Goal: Task Accomplishment & Management: Manage account settings

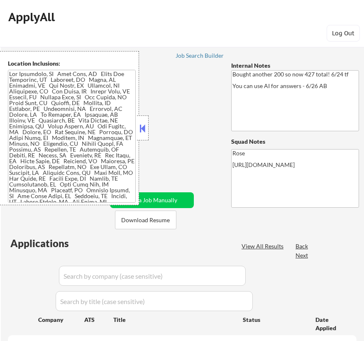
select select ""pending""
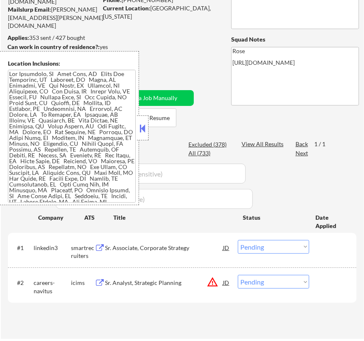
scroll to position [151, 0]
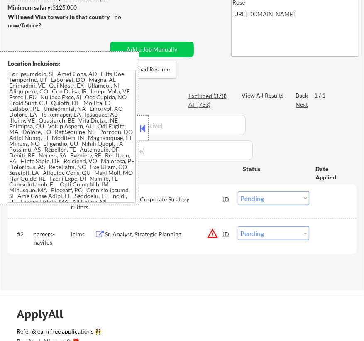
drag, startPoint x: 273, startPoint y: 201, endPoint x: 270, endPoint y: 204, distance: 4.7
click at [273, 201] on select "Choose an option... Pending Applied Excluded (Questions) Excluded (Expired) Exc…" at bounding box center [273, 198] width 71 height 14
click at [238, 191] on select "Choose an option... Pending Applied Excluded (Questions) Excluded (Expired) Exc…" at bounding box center [273, 198] width 71 height 14
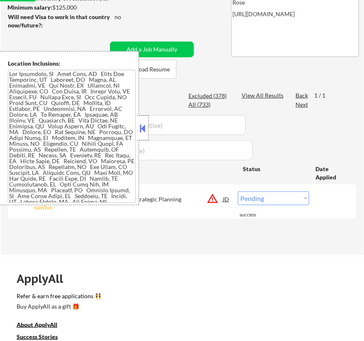
click at [144, 130] on button at bounding box center [142, 128] width 9 height 12
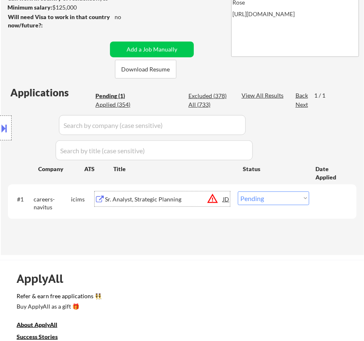
click at [166, 201] on div "Sr. Analyst, Strategic Planning" at bounding box center [164, 199] width 118 height 8
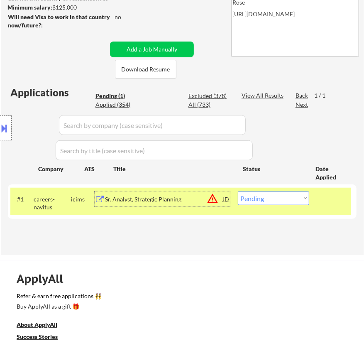
drag, startPoint x: 293, startPoint y: 193, endPoint x: 293, endPoint y: 201, distance: 7.9
click at [293, 193] on select "Choose an option... Pending Applied Excluded (Questions) Excluded (Expired) Exc…" at bounding box center [273, 198] width 71 height 14
select select ""excluded__salary_""
click at [238, 191] on select "Choose an option... Pending Applied Excluded (Questions) Excluded (Expired) Exc…" at bounding box center [273, 198] width 71 height 14
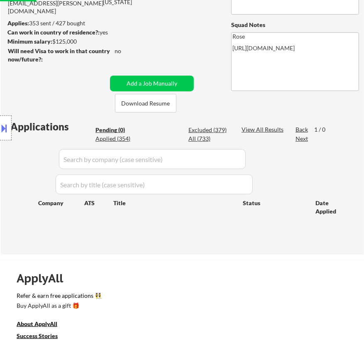
scroll to position [75, 0]
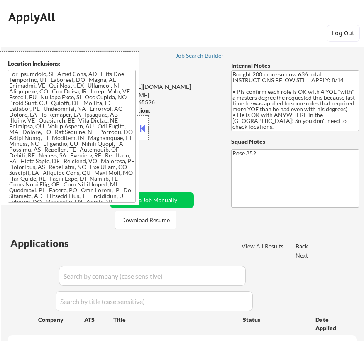
select select ""pending""
click at [141, 128] on button at bounding box center [142, 128] width 9 height 12
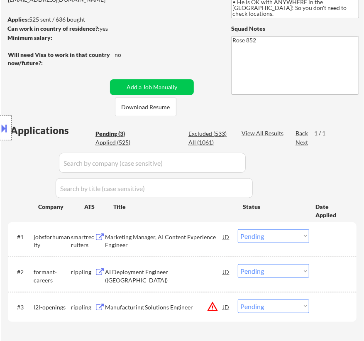
scroll to position [151, 0]
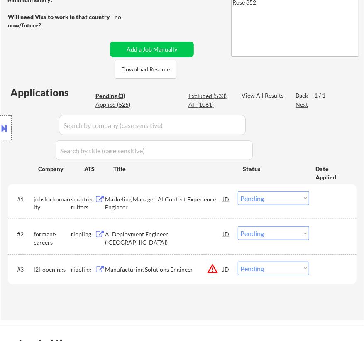
click at [189, 199] on div "Marketing Manager, AI Content Experience Engineer" at bounding box center [164, 203] width 118 height 16
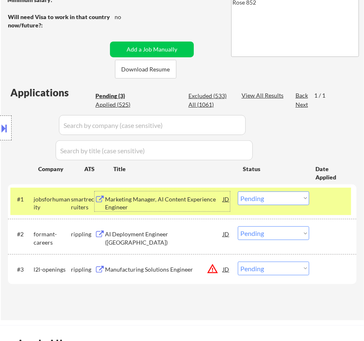
click at [278, 196] on select "Choose an option... Pending Applied Excluded (Questions) Excluded (Expired) Exc…" at bounding box center [273, 198] width 71 height 14
click at [238, 191] on select "Choose an option... Pending Applied Excluded (Questions) Excluded (Expired) Exc…" at bounding box center [273, 198] width 71 height 14
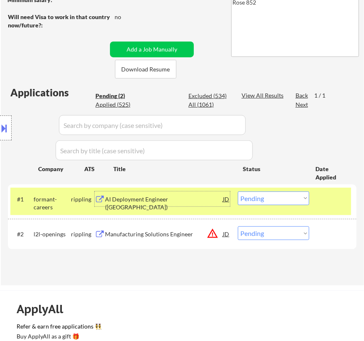
click at [184, 197] on div "AI Deployment Engineer (San Francisco)" at bounding box center [164, 203] width 118 height 16
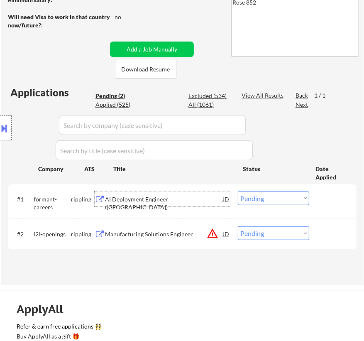
drag, startPoint x: 282, startPoint y: 198, endPoint x: 280, endPoint y: 203, distance: 5.6
click at [282, 198] on select "Choose an option... Pending Applied Excluded (Questions) Excluded (Expired) Exc…" at bounding box center [273, 198] width 71 height 14
click at [238, 191] on select "Choose an option... Pending Applied Excluded (Questions) Excluded (Expired) Exc…" at bounding box center [273, 198] width 71 height 14
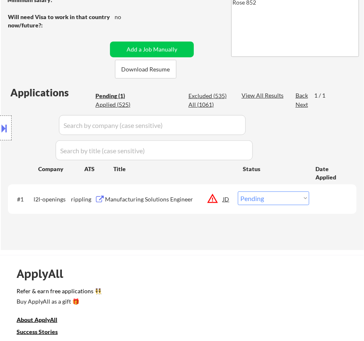
click at [189, 197] on div "Manufacturing Solutions Engineer" at bounding box center [164, 199] width 118 height 8
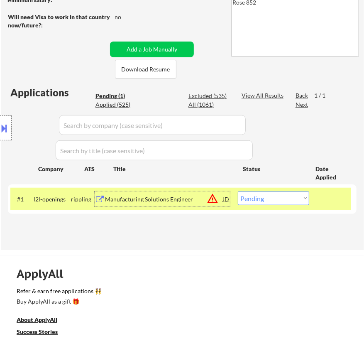
click at [308, 199] on select "Choose an option... Pending Applied Excluded (Questions) Excluded (Expired) Exc…" at bounding box center [273, 198] width 71 height 14
select select ""excluded__bad_match_""
click at [238, 191] on select "Choose an option... Pending Applied Excluded (Questions) Excluded (Expired) Exc…" at bounding box center [273, 198] width 71 height 14
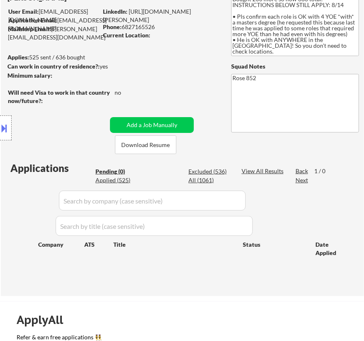
scroll to position [0, 0]
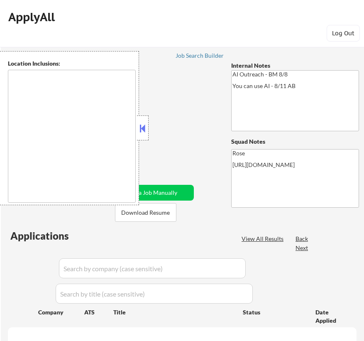
type textarea "[GEOGRAPHIC_DATA], [GEOGRAPHIC_DATA] [GEOGRAPHIC_DATA], [GEOGRAPHIC_DATA] [GEOG…"
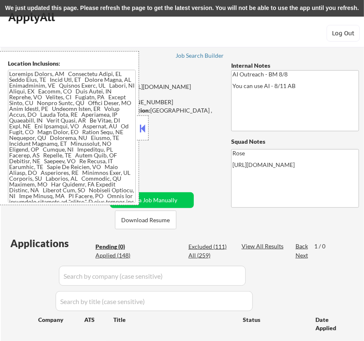
click at [145, 132] on button at bounding box center [142, 128] width 9 height 12
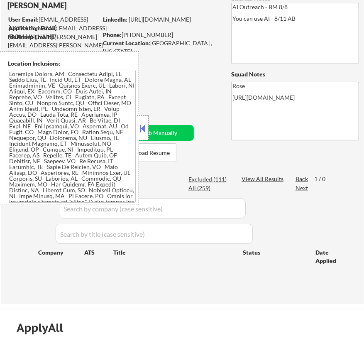
scroll to position [75, 0]
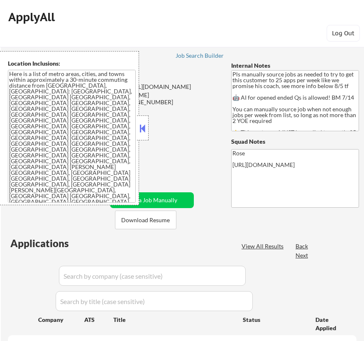
select select ""pending""
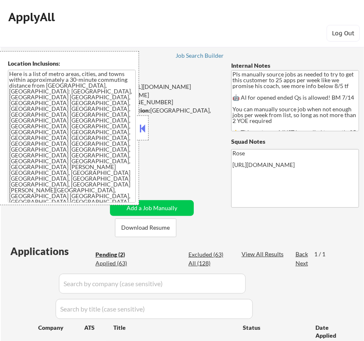
click at [142, 129] on button at bounding box center [142, 128] width 9 height 12
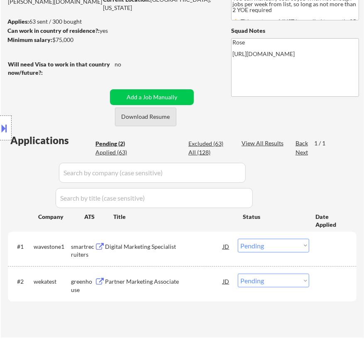
scroll to position [113, 0]
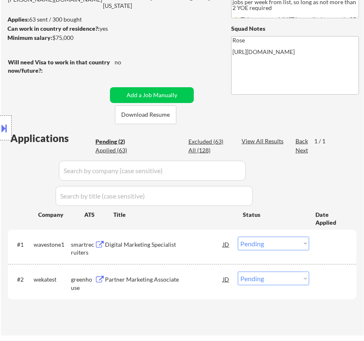
click at [187, 243] on div "Digital Marketing Specialist" at bounding box center [164, 244] width 118 height 8
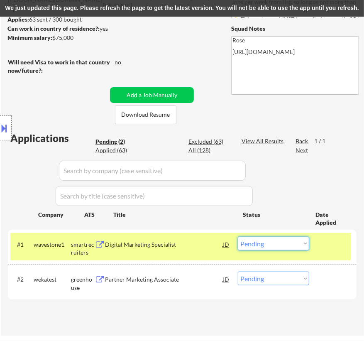
click at [291, 245] on select "Choose an option... Pending Applied Excluded (Questions) Excluded (Expired) Exc…" at bounding box center [273, 244] width 71 height 14
select select ""excluded__bad_match_""
click at [238, 237] on select "Choose an option... Pending Applied Excluded (Questions) Excluded (Expired) Exc…" at bounding box center [273, 244] width 71 height 14
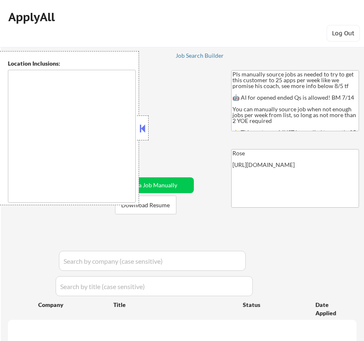
type textarea "Here is a list of metro areas, cities, and towns within approximately a 30-minu…"
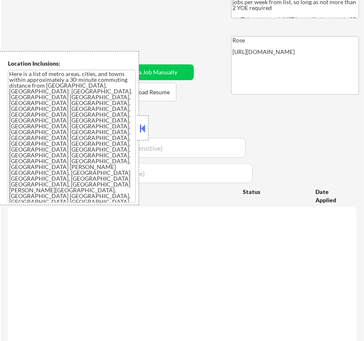
select select ""pending""
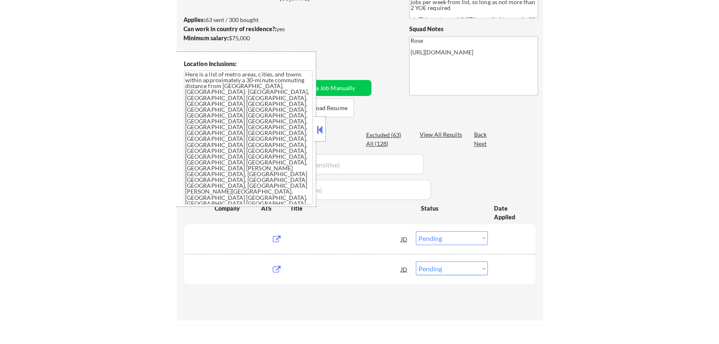
scroll to position [113, 0]
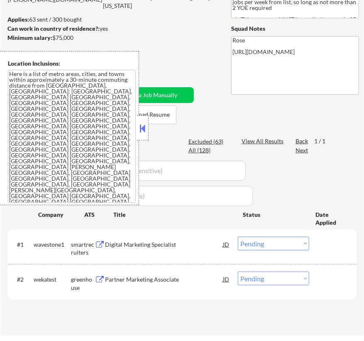
click at [143, 132] on button at bounding box center [142, 128] width 9 height 12
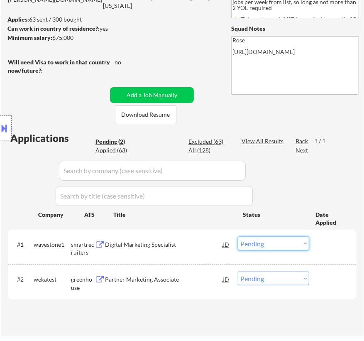
click at [273, 245] on select "Choose an option... Pending Applied Excluded (Questions) Excluded (Expired) Exc…" at bounding box center [273, 244] width 71 height 14
click at [238, 237] on select "Choose an option... Pending Applied Excluded (Questions) Excluded (Expired) Exc…" at bounding box center [273, 244] width 71 height 14
select select ""pending""
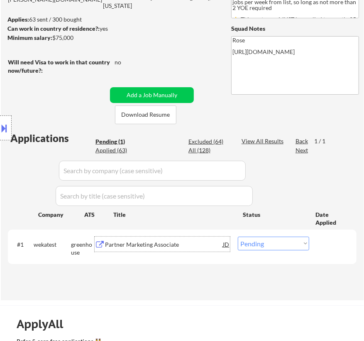
click at [173, 248] on div "Partner Marketing Associate" at bounding box center [164, 244] width 118 height 15
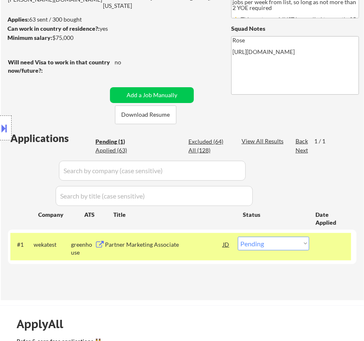
click at [122, 150] on div "Location Inclusions: Here is a list of metro areas, cities, and towns within ap…" at bounding box center [74, 128] width 149 height 154
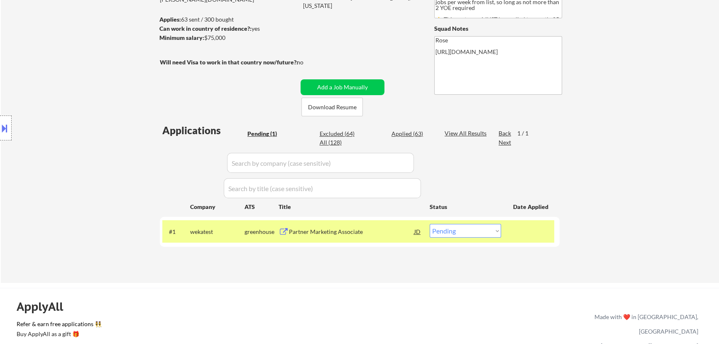
click at [364, 134] on div "Applied (63)" at bounding box center [413, 134] width 42 height 8
select select ""applied""
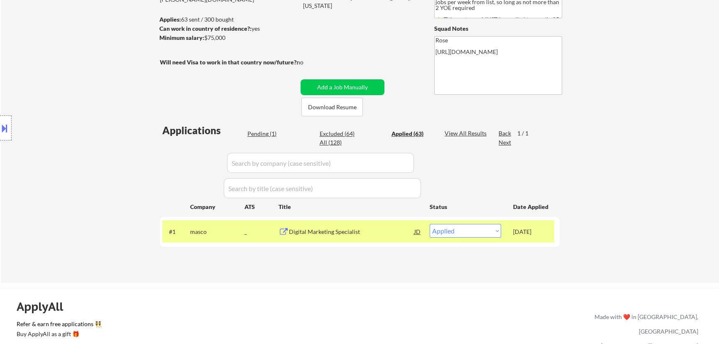
select select ""applied""
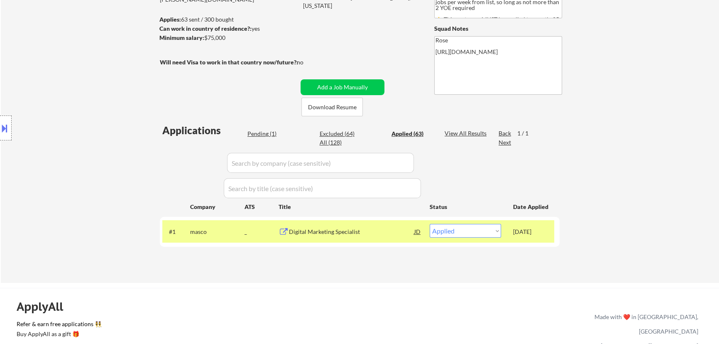
select select ""applied""
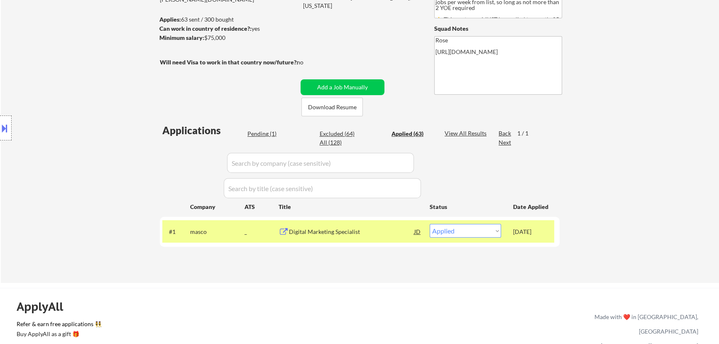
select select ""applied""
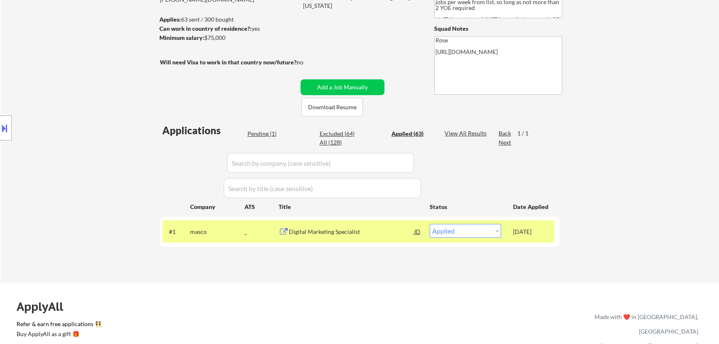
select select ""applied""
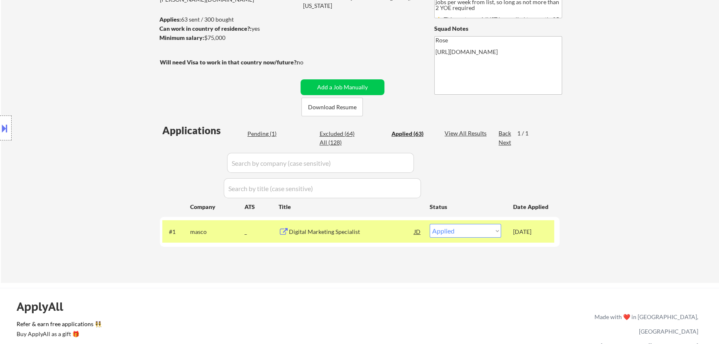
select select ""applied""
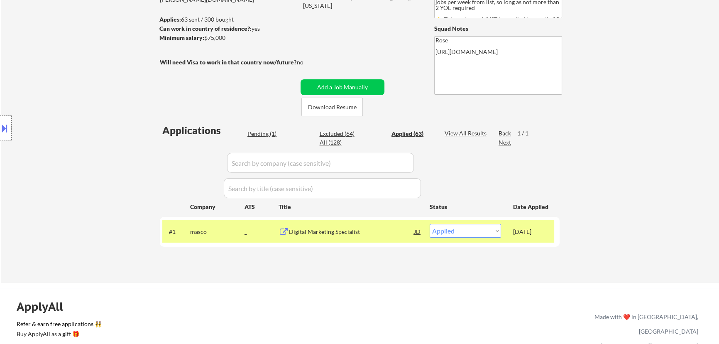
select select ""applied""
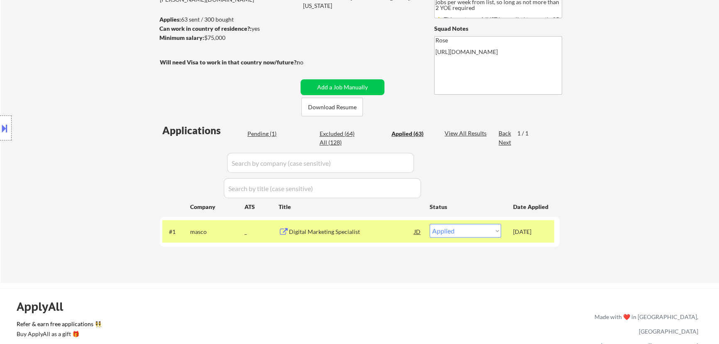
select select ""applied""
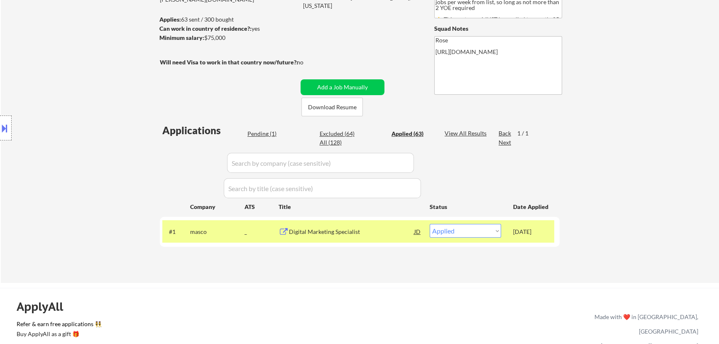
select select ""applied""
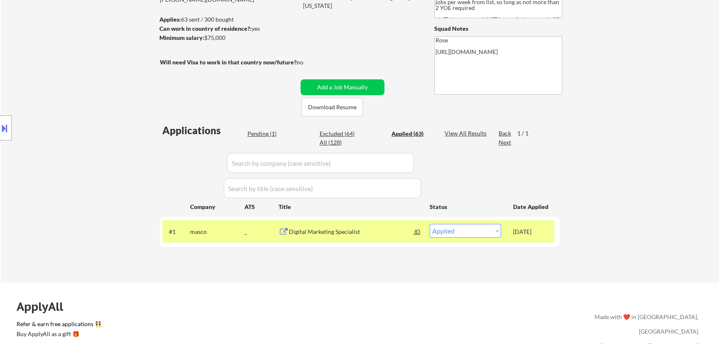
select select ""applied""
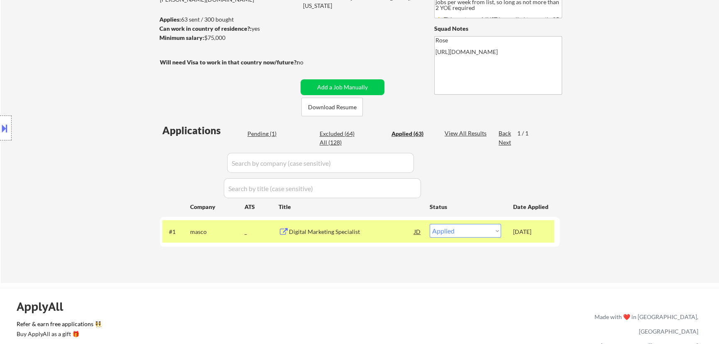
select select ""applied""
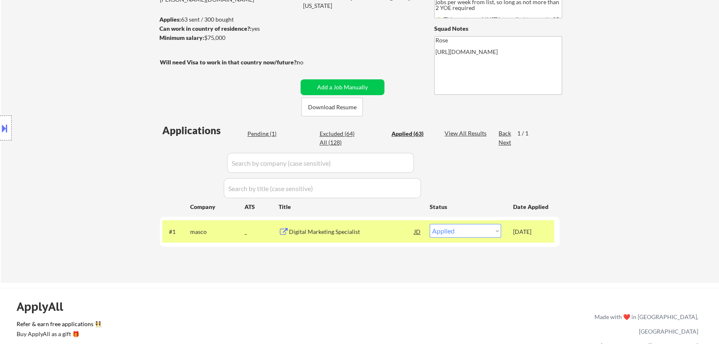
select select ""applied""
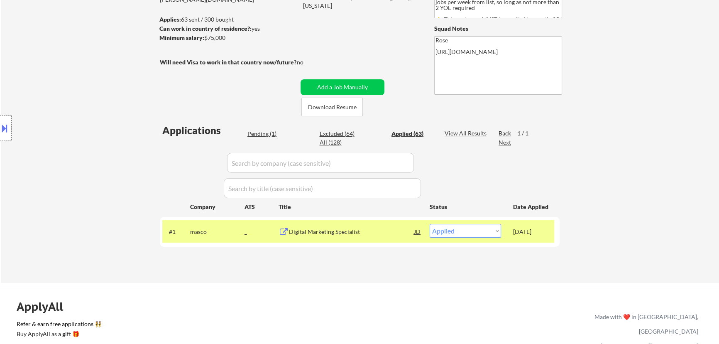
select select ""applied""
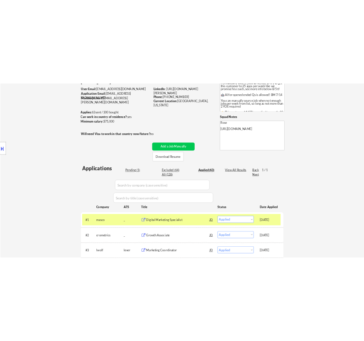
scroll to position [75, 0]
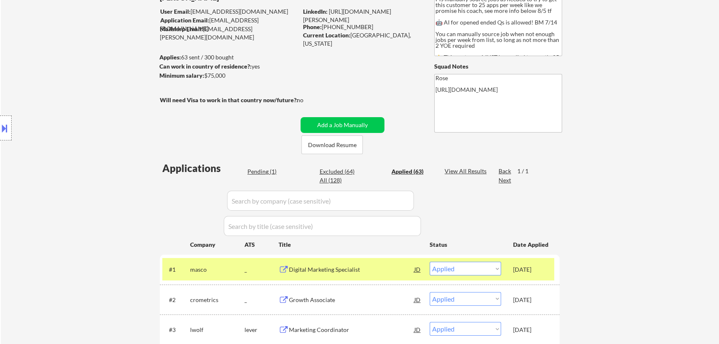
click at [331, 198] on input "input" at bounding box center [320, 201] width 187 height 20
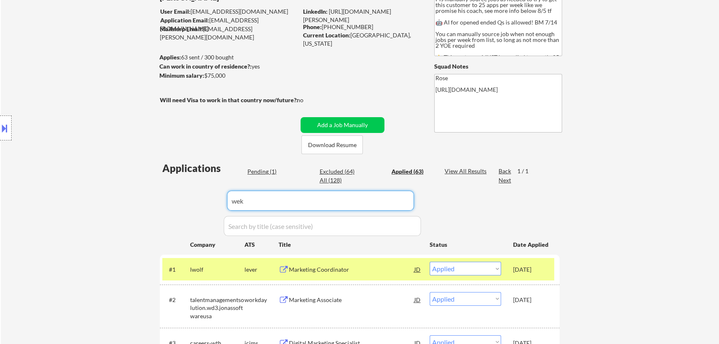
type input "weka"
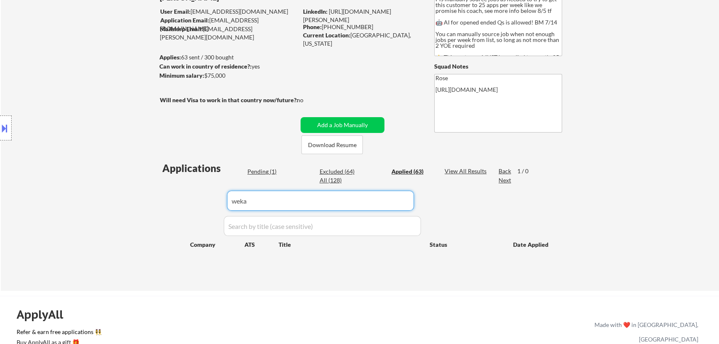
drag, startPoint x: 285, startPoint y: 199, endPoint x: 150, endPoint y: 212, distance: 136.4
click at [152, 212] on div "← Return to /applysquad Mailslurp Inbox Job Search Builder Nicholai DeHaan User…" at bounding box center [360, 124] width 719 height 333
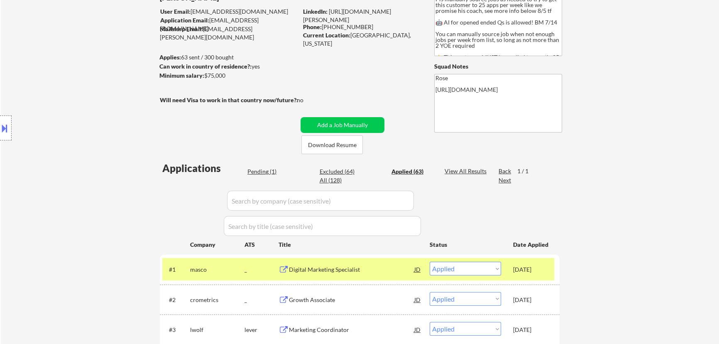
select select ""applied""
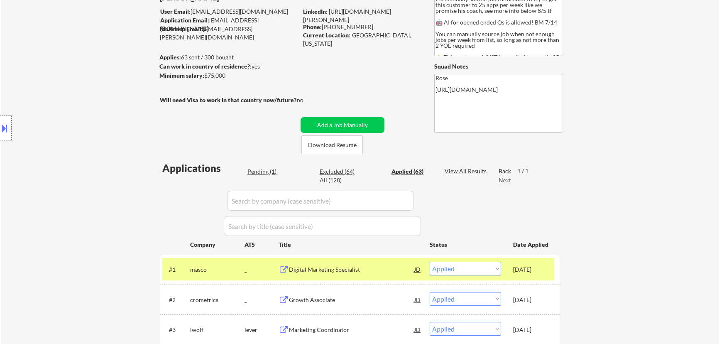
select select ""applied""
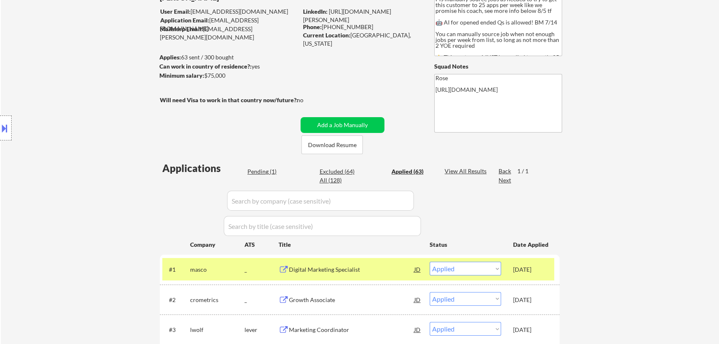
select select ""applied""
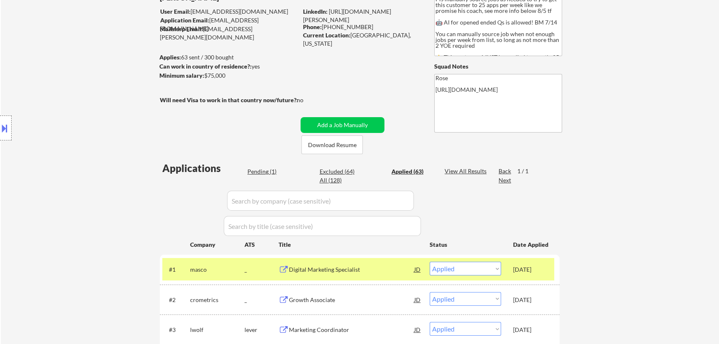
select select ""applied""
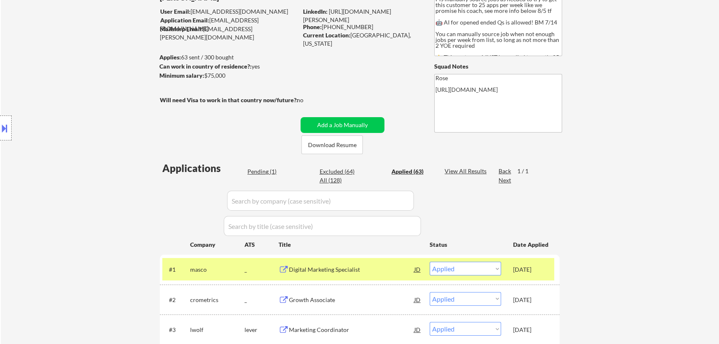
select select ""applied""
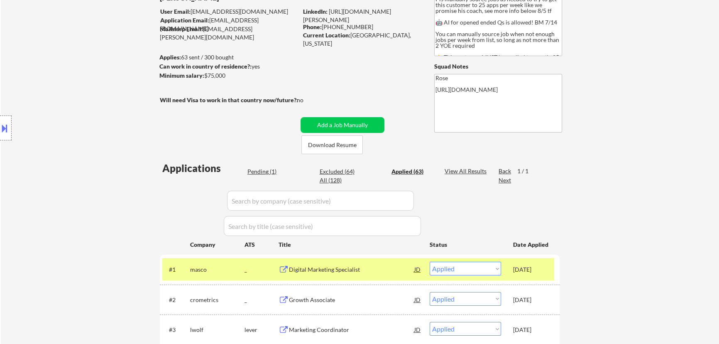
select select ""applied""
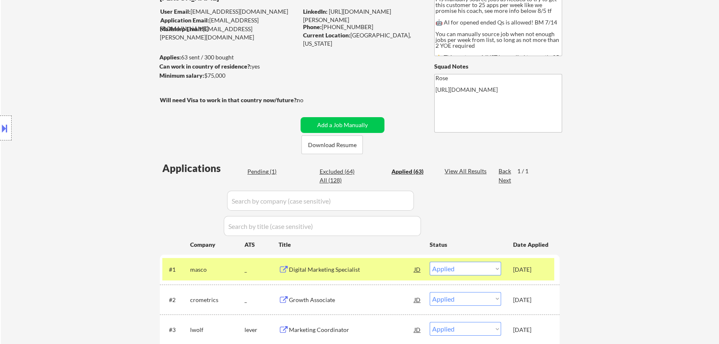
select select ""applied""
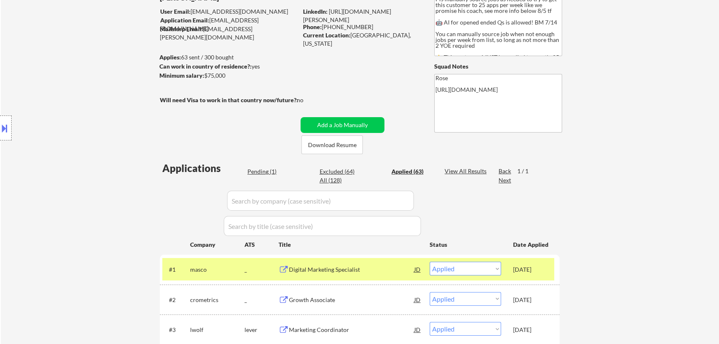
select select ""applied""
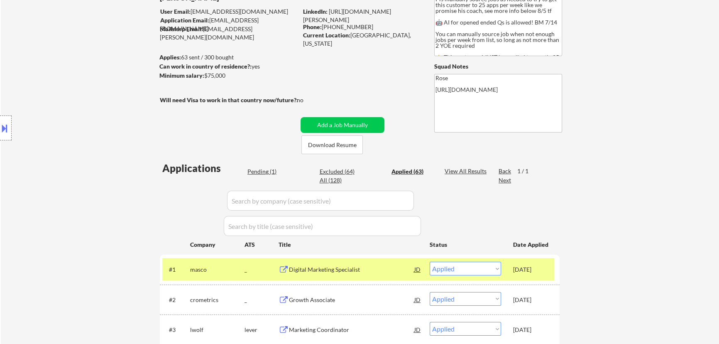
select select ""applied""
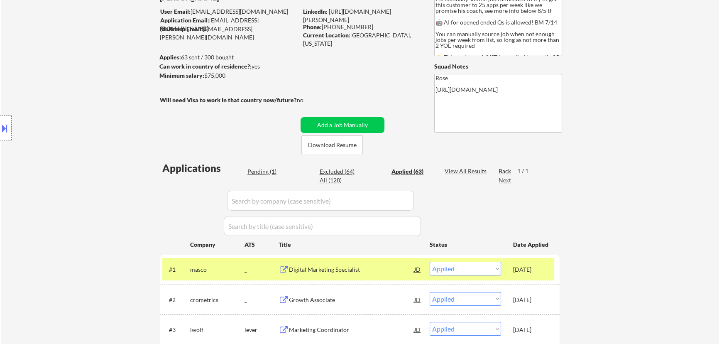
select select ""applied""
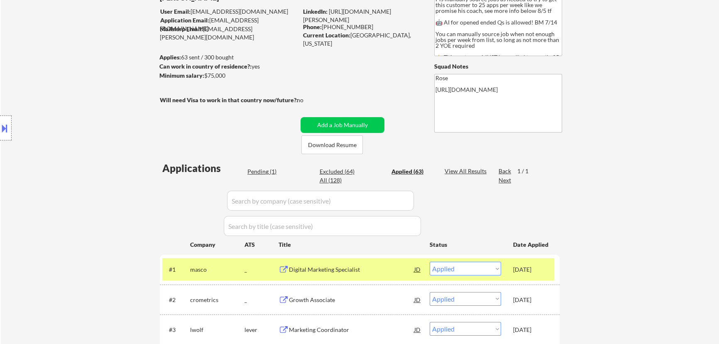
select select ""applied""
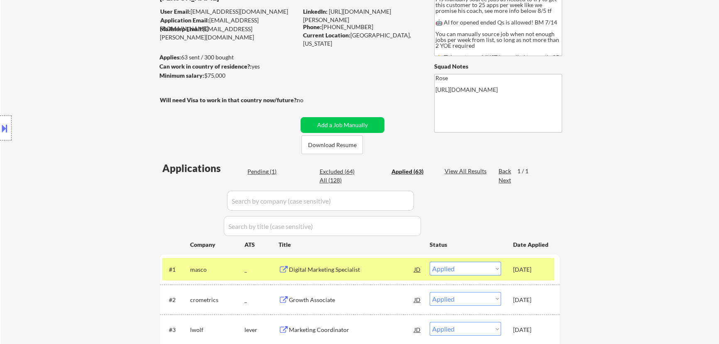
select select ""applied""
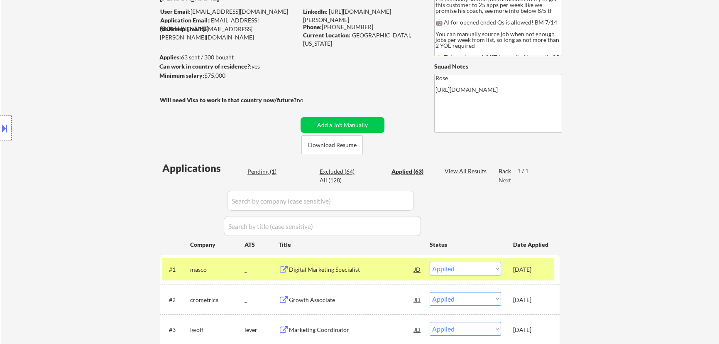
select select ""applied""
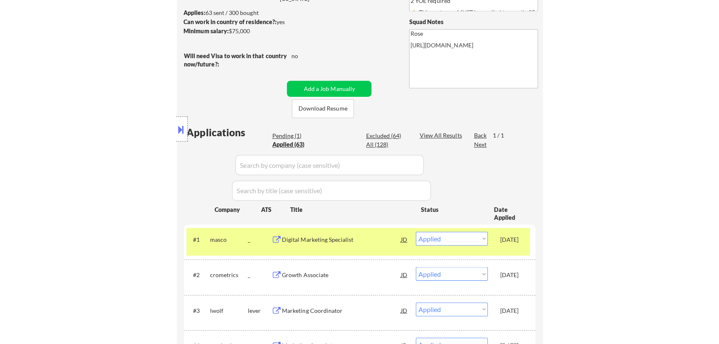
scroll to position [189, 0]
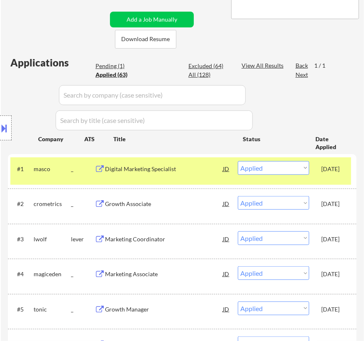
click at [112, 67] on div "Location Inclusions: Here is a list of metro areas, cities, and towns within ap…" at bounding box center [74, 128] width 149 height 154
select select ""applied""
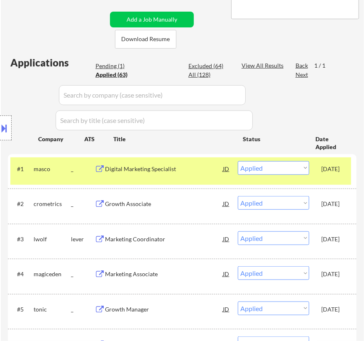
select select ""applied""
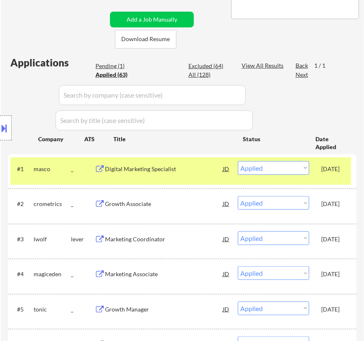
select select ""applied""
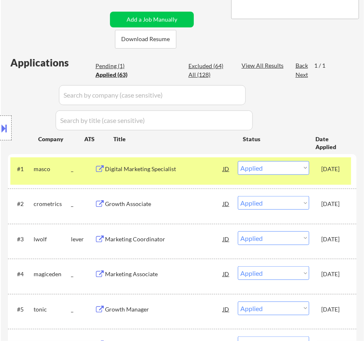
select select ""applied""
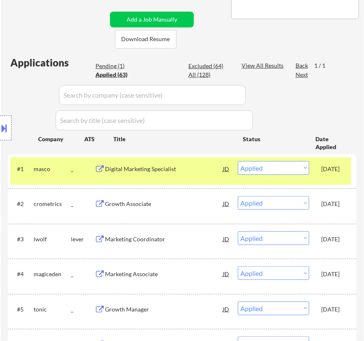
select select ""applied""
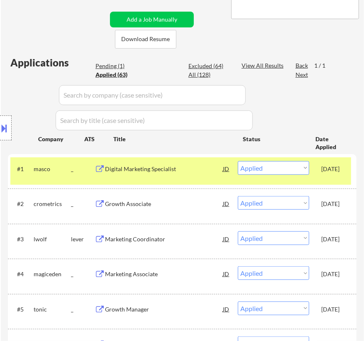
select select ""applied""
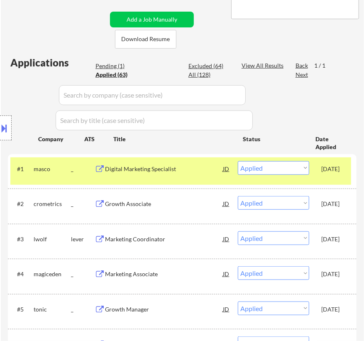
select select ""applied""
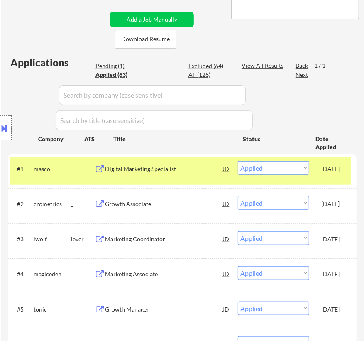
select select ""applied""
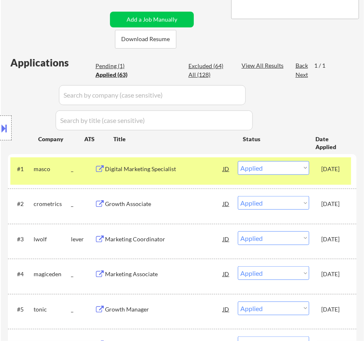
select select ""applied""
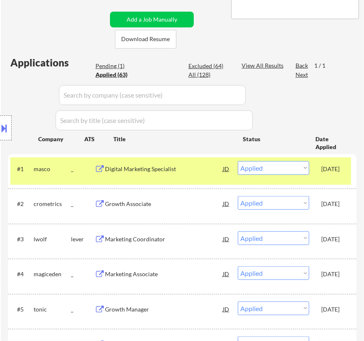
select select ""applied""
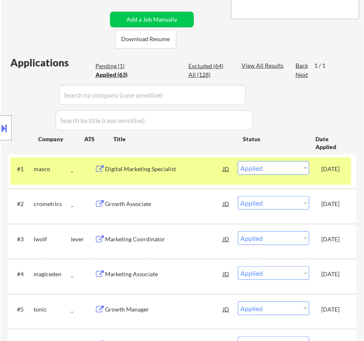
select select ""applied""
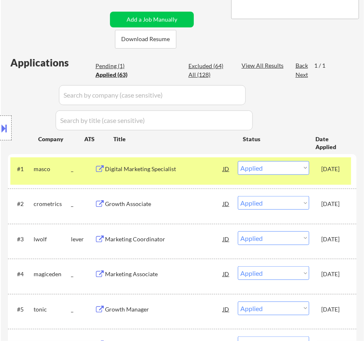
select select ""applied""
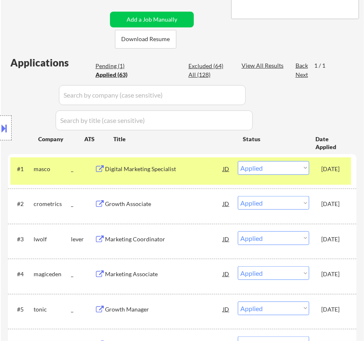
select select ""applied""
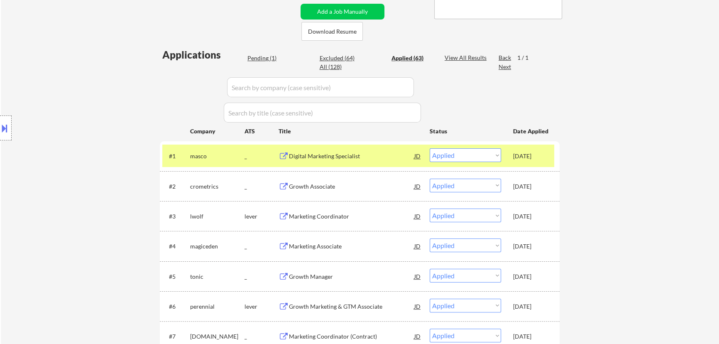
click at [263, 59] on div "Pending (1)" at bounding box center [269, 58] width 42 height 8
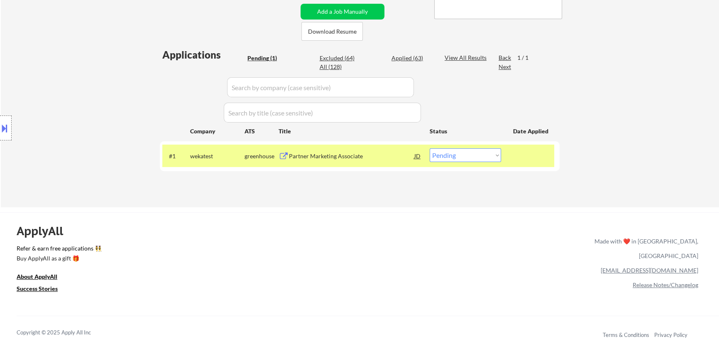
click at [364, 152] on select "Choose an option... Pending Applied Excluded (Questions) Excluded (Expired) Exc…" at bounding box center [465, 155] width 71 height 14
select select ""applied""
click at [364, 148] on select "Choose an option... Pending Applied Excluded (Questions) Excluded (Expired) Exc…" at bounding box center [465, 155] width 71 height 14
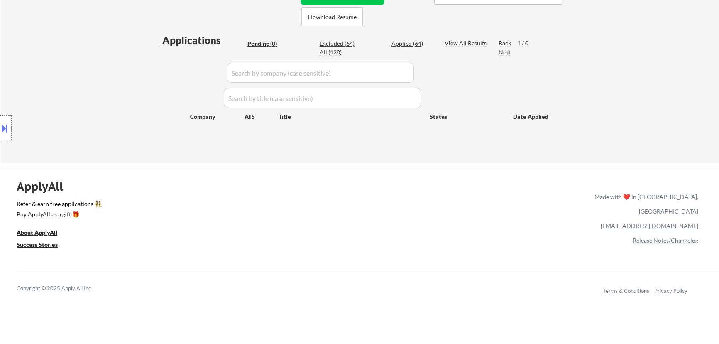
scroll to position [226, 0]
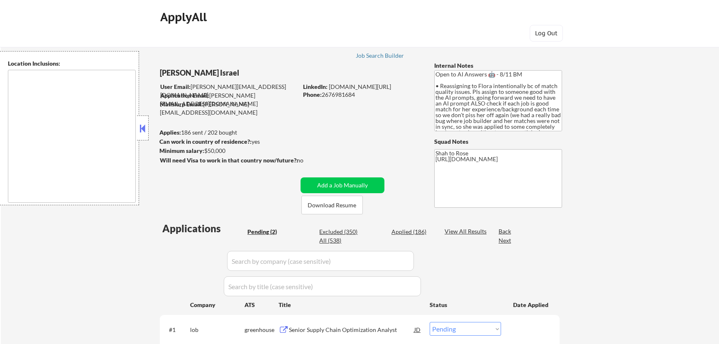
select select ""pending""
type textarea "remote"
click at [143, 131] on button at bounding box center [142, 128] width 9 height 12
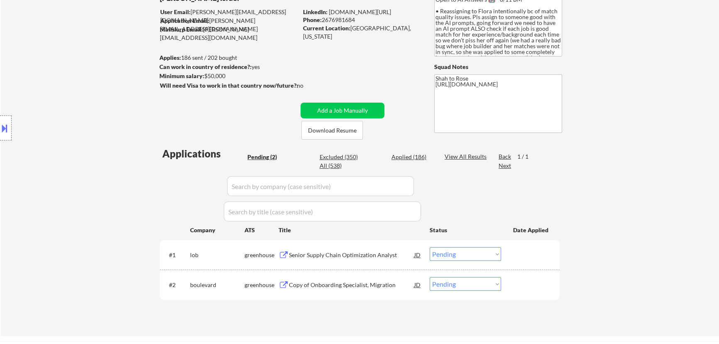
scroll to position [75, 0]
click at [384, 258] on div "Senior Supply Chain Optimization Analyst" at bounding box center [351, 254] width 125 height 8
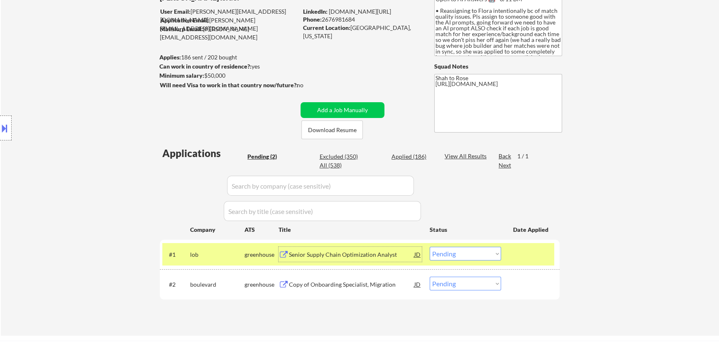
click at [417, 253] on div "JD" at bounding box center [418, 254] width 8 height 15
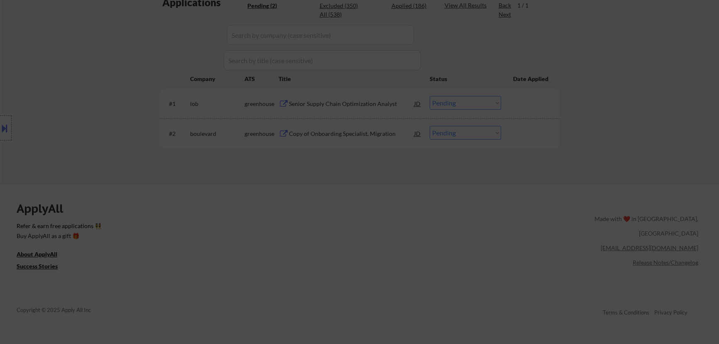
scroll to position [226, 0]
click at [388, 149] on li "Partner with cross-functional teams to ensure Postal IQ complements routing, pl…" at bounding box center [376, 159] width 152 height 20
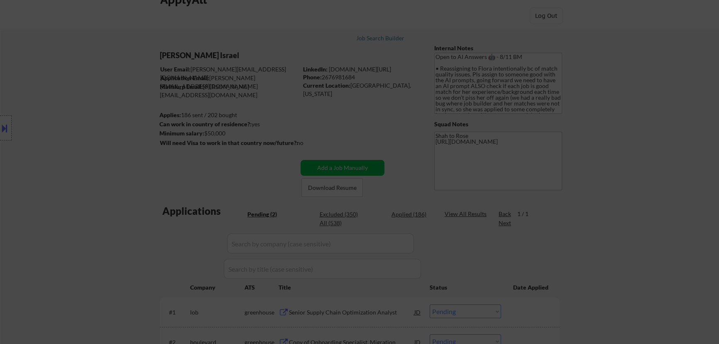
scroll to position [0, 0]
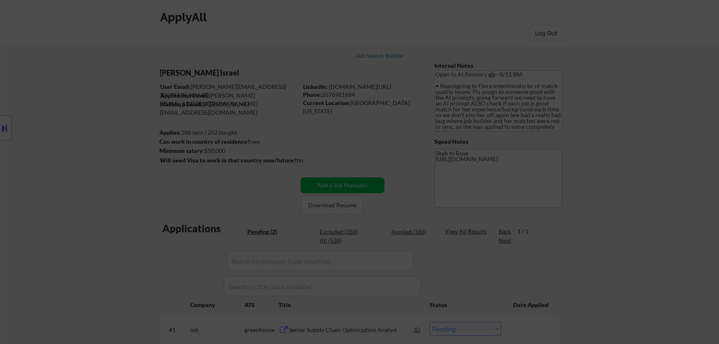
click at [373, 152] on p "Lob was founded in 2013 by technical co-founders with a vision to connect the w…" at bounding box center [359, 165] width 185 height 33
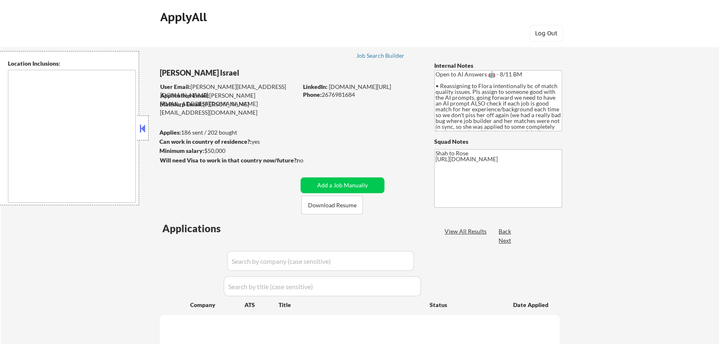
type textarea "remote"
select select ""pending""
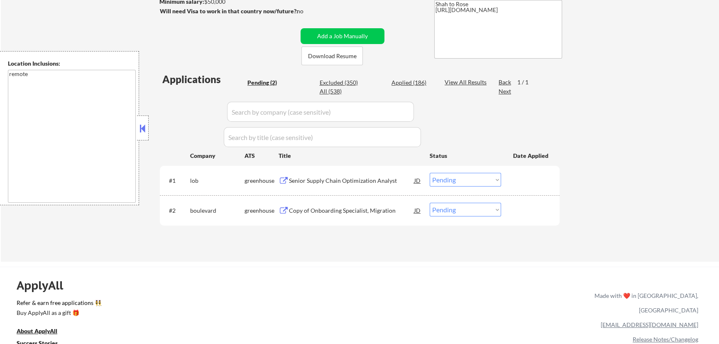
scroll to position [151, 0]
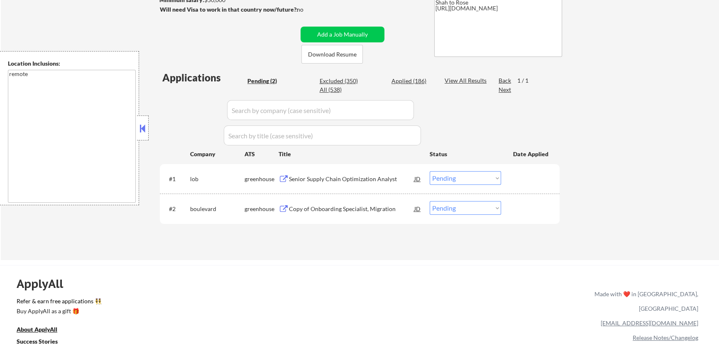
click at [420, 179] on div "JD" at bounding box center [418, 178] width 8 height 15
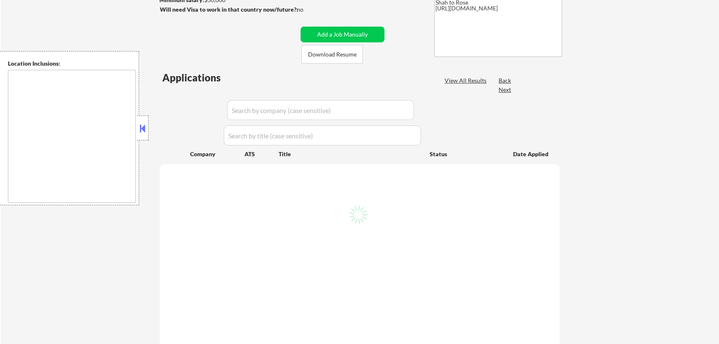
type textarea "remote"
select select ""pending""
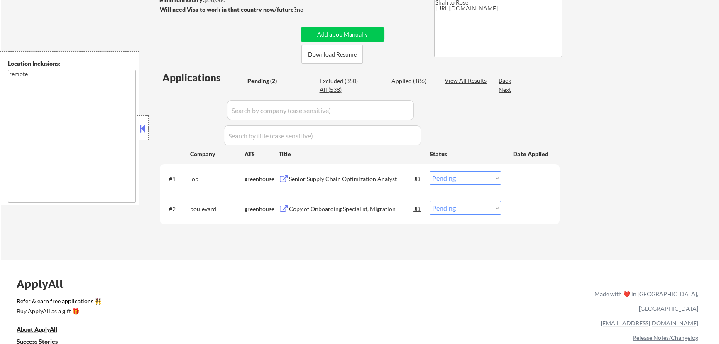
scroll to position [151, 0]
click at [415, 178] on div "JD" at bounding box center [418, 178] width 8 height 15
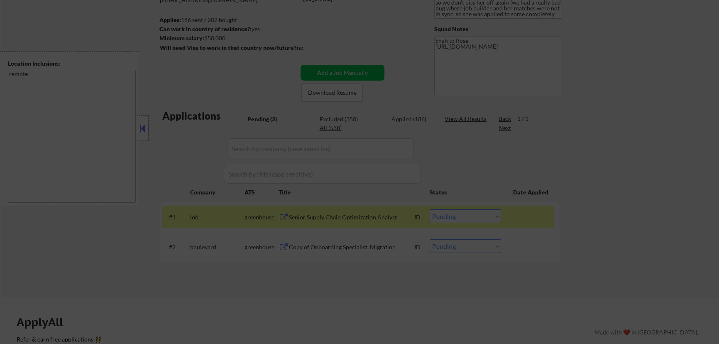
scroll to position [113, 0]
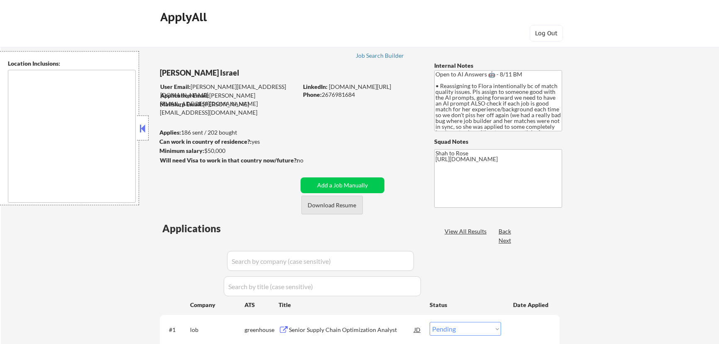
select select ""pending""
type textarea "remote"
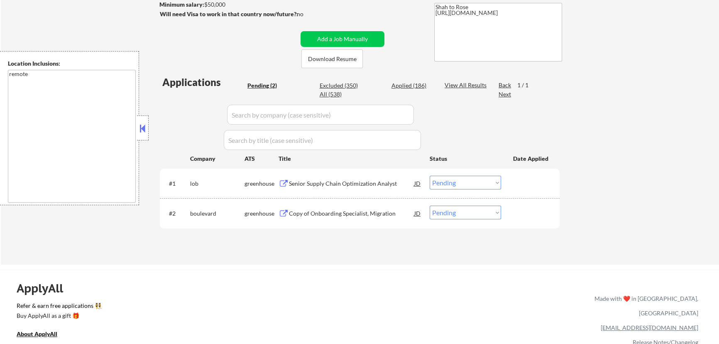
scroll to position [113, 0]
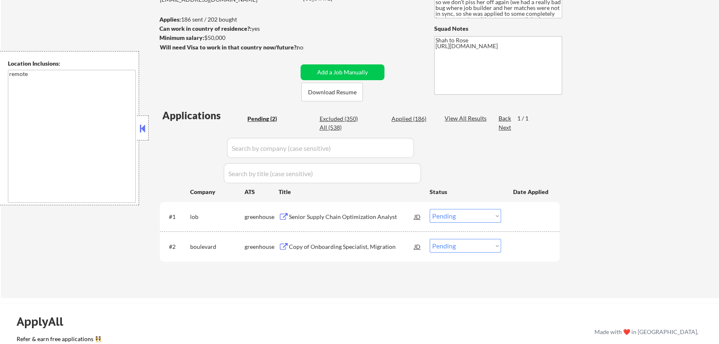
select select ""pending""
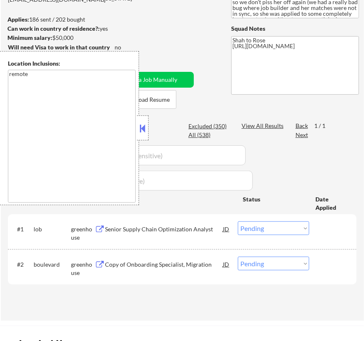
click at [145, 130] on button at bounding box center [142, 128] width 9 height 12
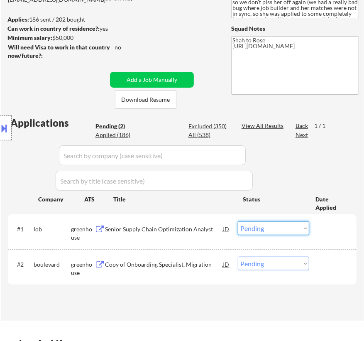
click at [268, 227] on select "Choose an option... Pending Applied Excluded (Questions) Excluded (Expired) Exc…" at bounding box center [273, 228] width 71 height 14
click at [238, 221] on select "Choose an option... Pending Applied Excluded (Questions) Excluded (Expired) Exc…" at bounding box center [273, 228] width 71 height 14
select select ""pending""
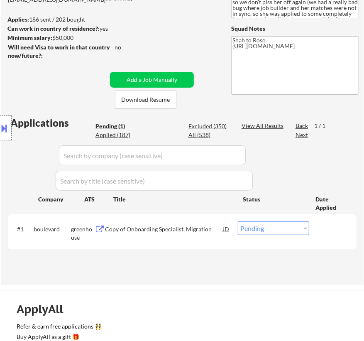
click at [208, 229] on div "Copy of Onboarding Specialist, Migration" at bounding box center [164, 229] width 118 height 8
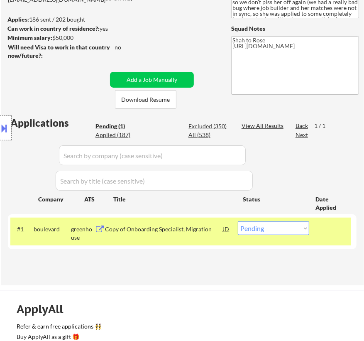
click at [123, 134] on div "Location Inclusions: remote" at bounding box center [74, 128] width 149 height 154
select select ""pending""
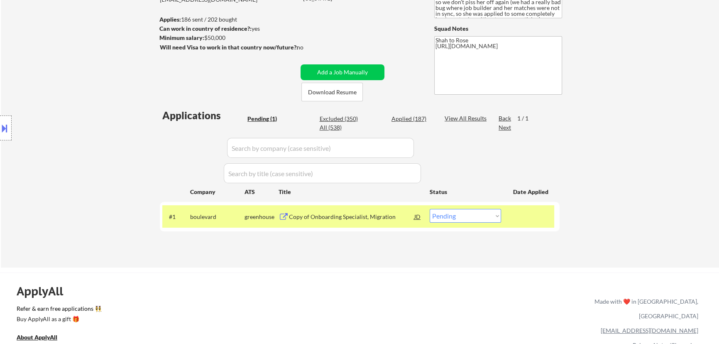
click at [415, 117] on div "Applied (187)" at bounding box center [413, 119] width 42 height 8
select select ""applied""
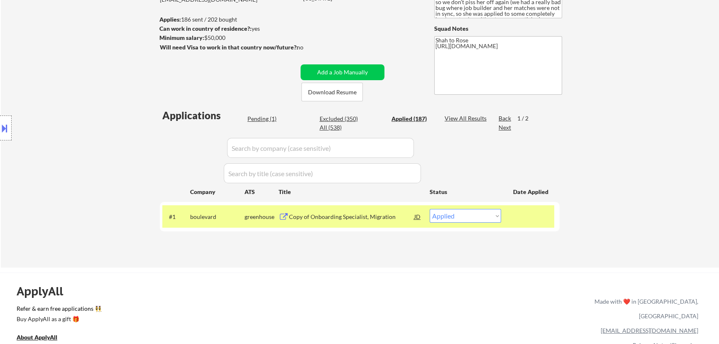
select select ""applied""
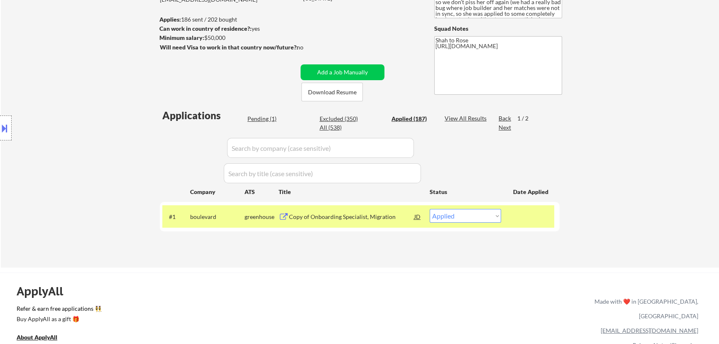
select select ""applied""
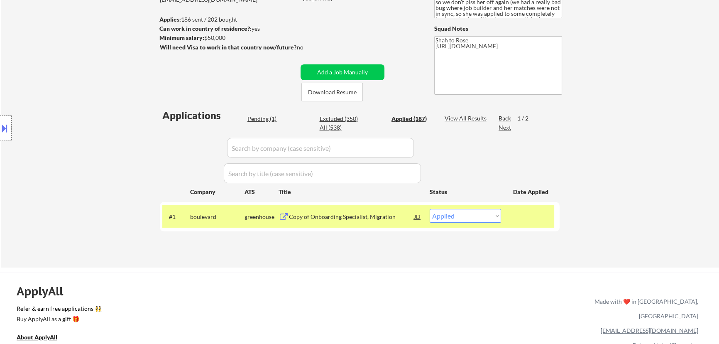
select select ""applied""
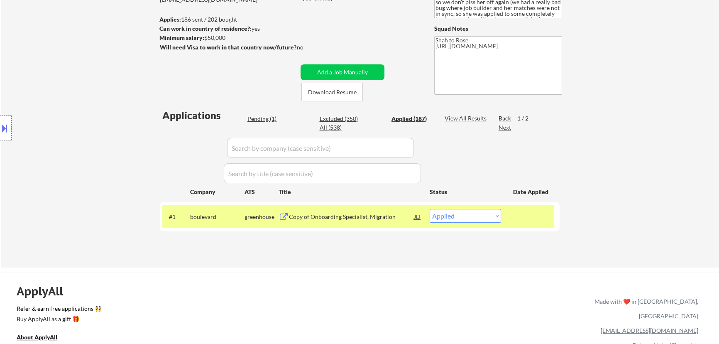
select select ""applied""
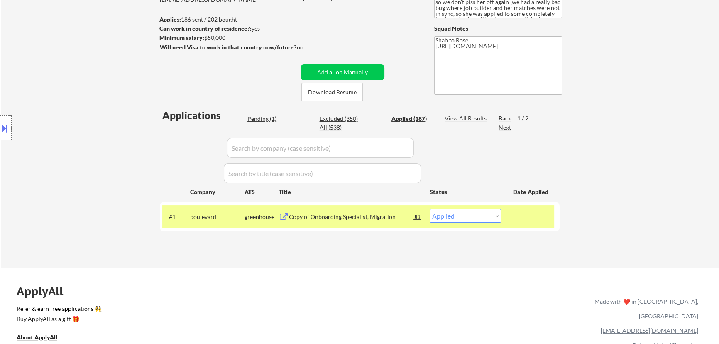
select select ""applied""
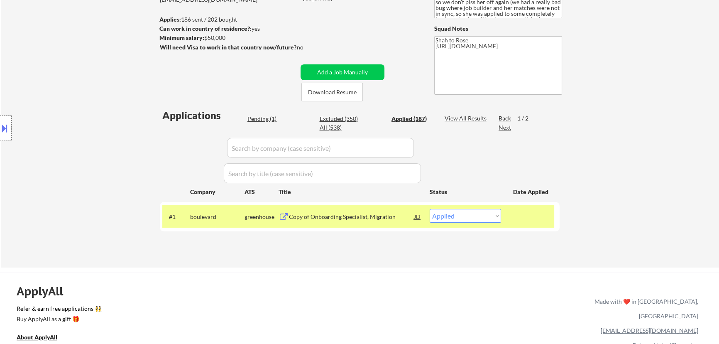
select select ""applied""
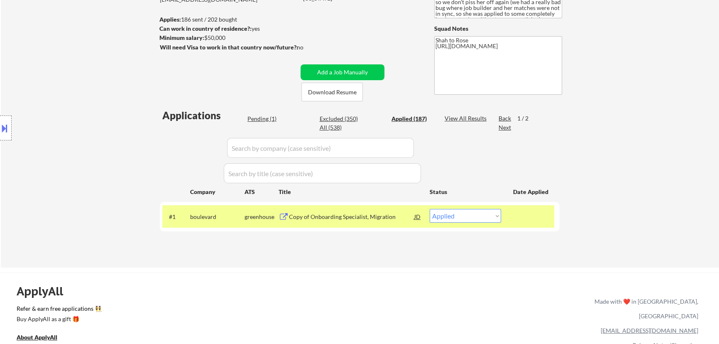
select select ""applied""
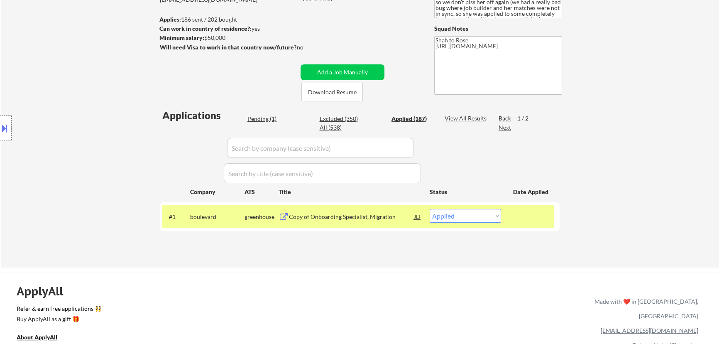
select select ""applied""
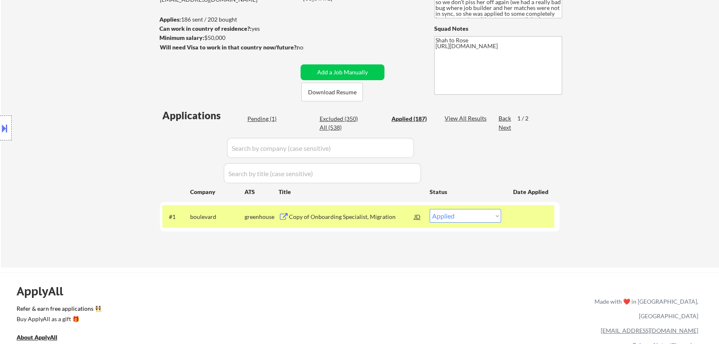
select select ""applied""
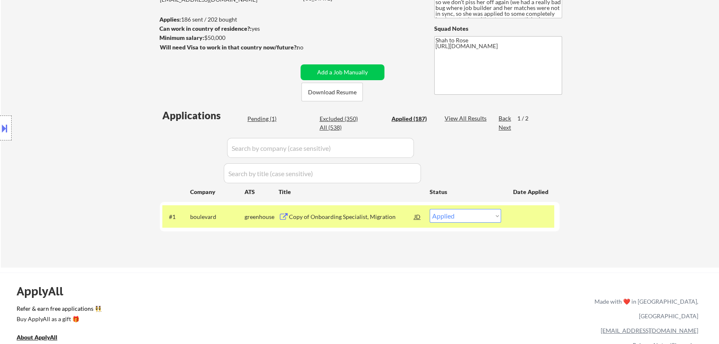
select select ""applied""
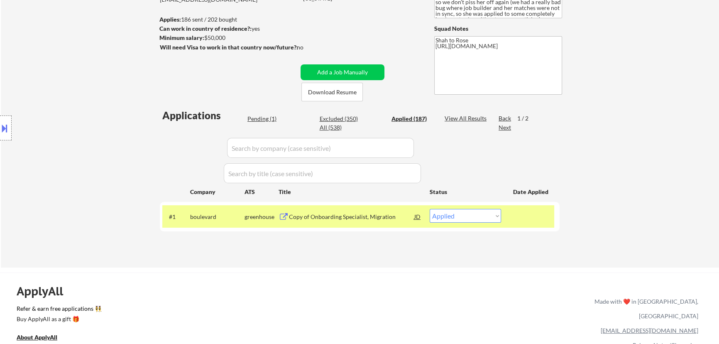
select select ""applied""
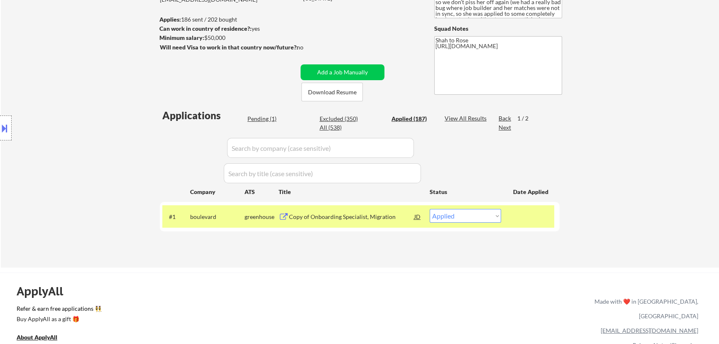
select select ""applied""
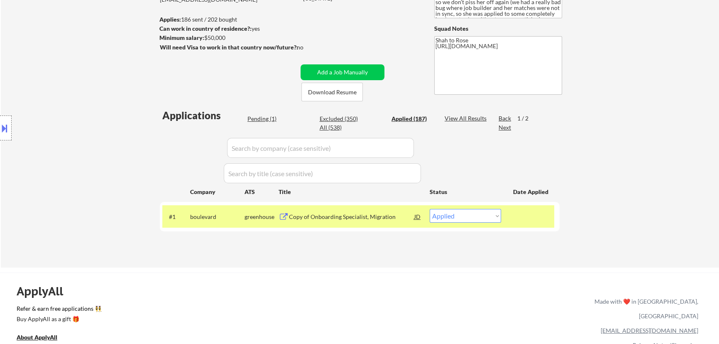
select select ""applied""
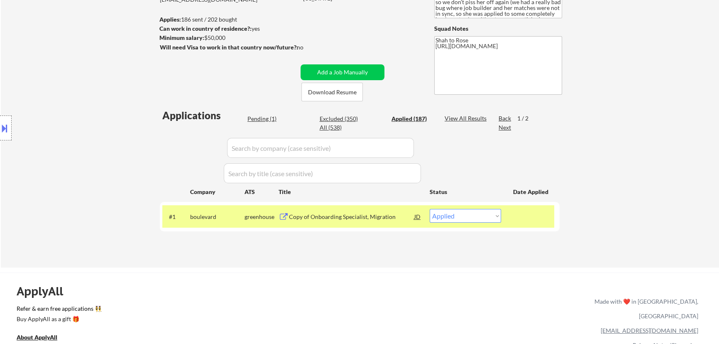
select select ""applied""
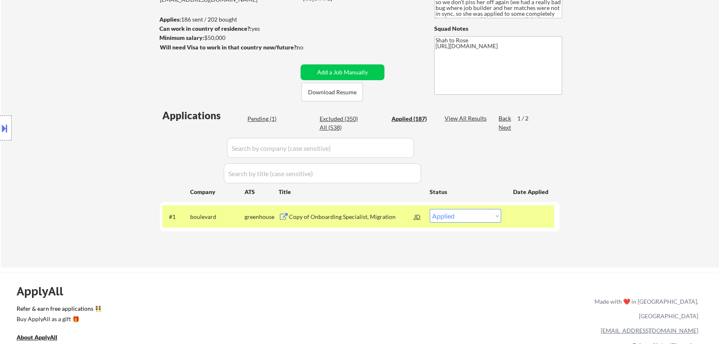
select select ""applied""
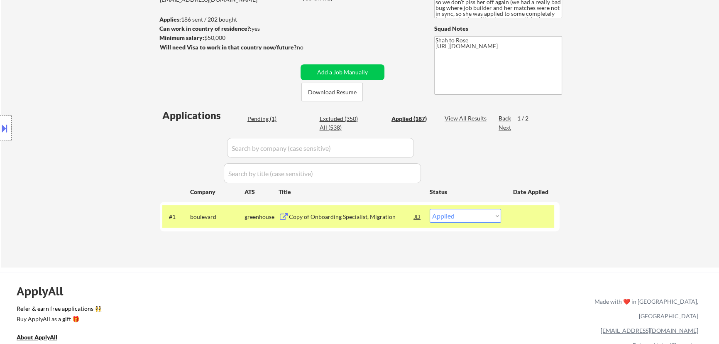
select select ""applied""
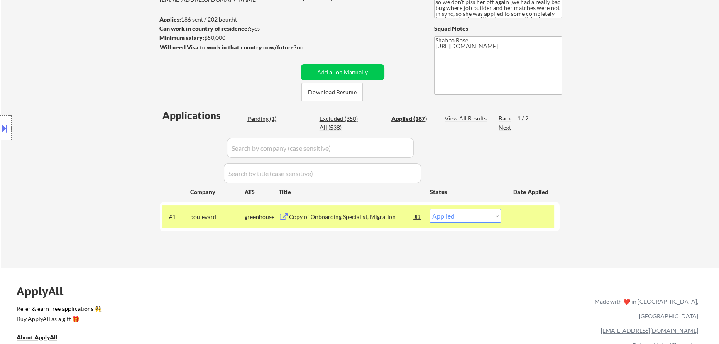
select select ""applied""
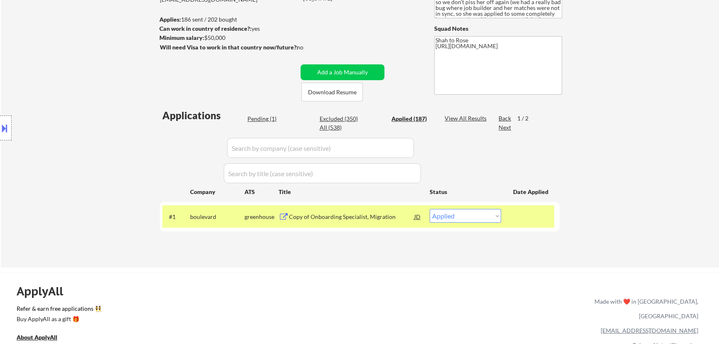
select select ""applied""
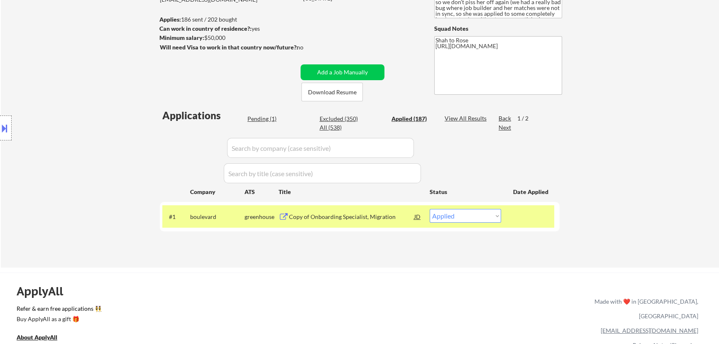
select select ""applied""
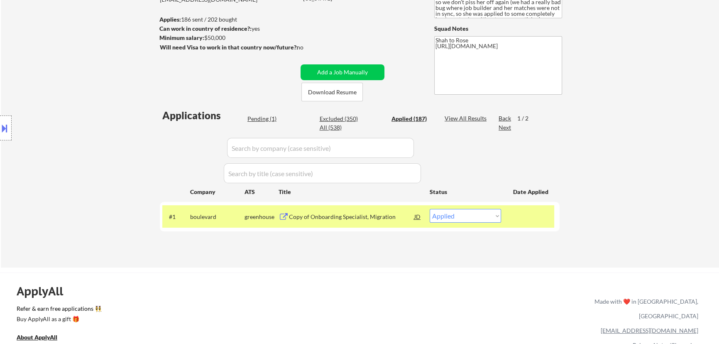
select select ""applied""
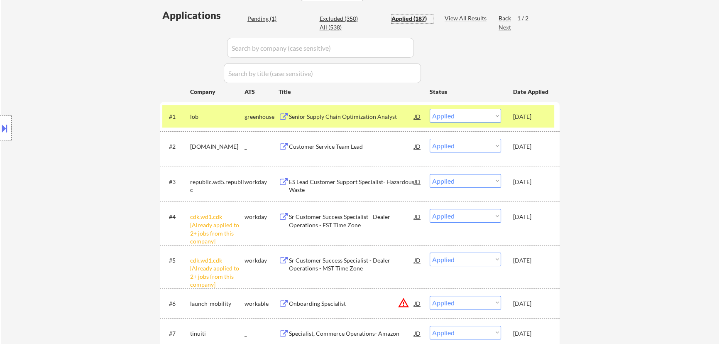
scroll to position [226, 0]
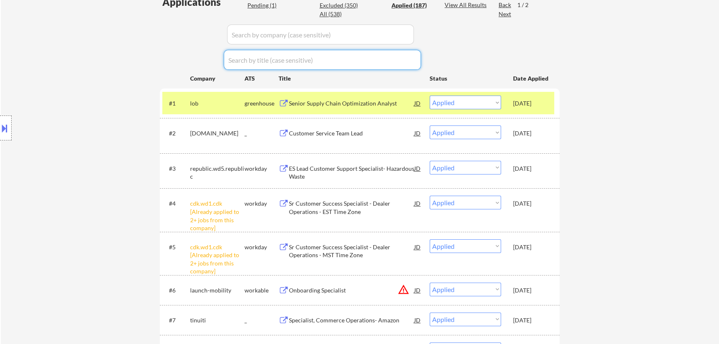
click at [363, 62] on input "input" at bounding box center [322, 60] width 197 height 20
paste input "boulevard"
type input "boulevard"
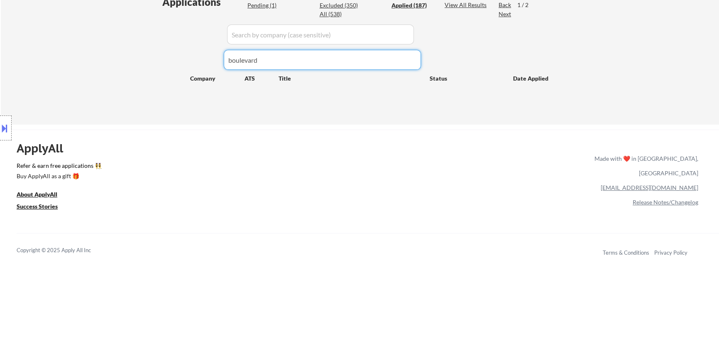
drag, startPoint x: 329, startPoint y: 60, endPoint x: 103, endPoint y: 59, distance: 225.1
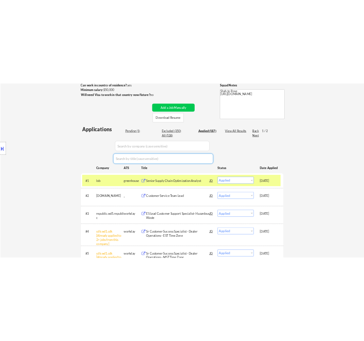
scroll to position [151, 0]
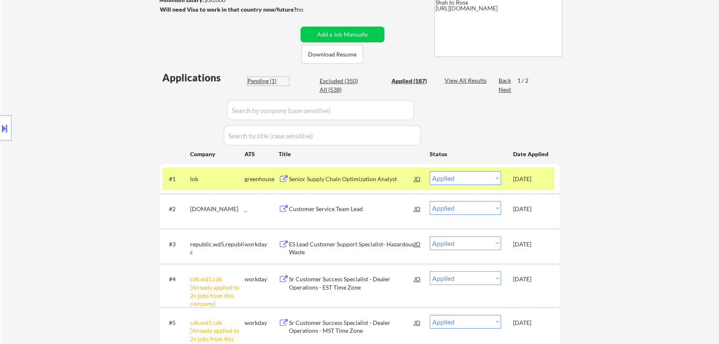
click at [260, 81] on div "Pending (1)" at bounding box center [269, 81] width 42 height 8
select select ""pending""
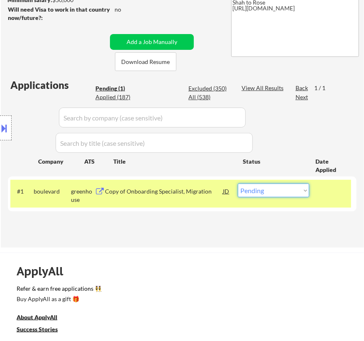
click at [262, 191] on select "Choose an option... Pending Applied Excluded (Questions) Excluded (Expired) Exc…" at bounding box center [273, 191] width 71 height 14
select select ""applied""
click at [238, 184] on select "Choose an option... Pending Applied Excluded (Questions) Excluded (Expired) Exc…" at bounding box center [273, 191] width 71 height 14
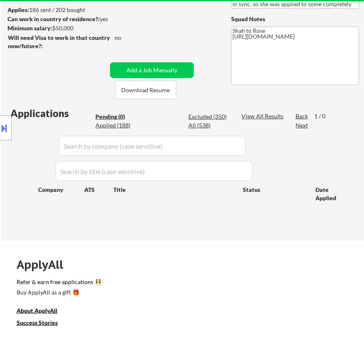
scroll to position [75, 0]
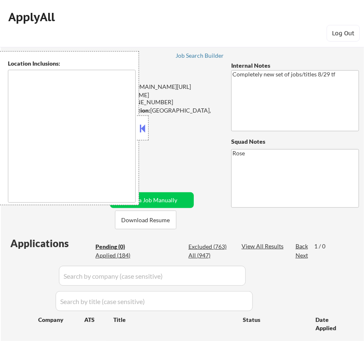
click at [144, 125] on button at bounding box center [142, 128] width 9 height 12
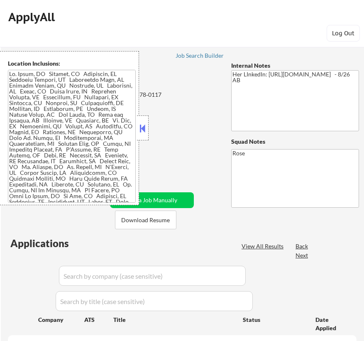
select select ""pending""
click at [144, 128] on button at bounding box center [142, 128] width 9 height 12
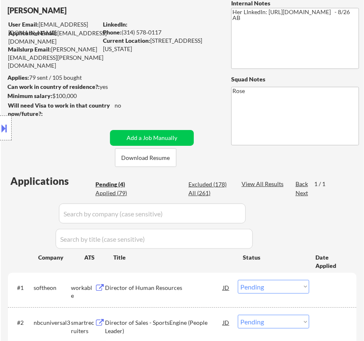
scroll to position [113, 0]
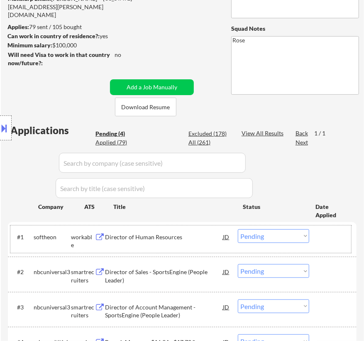
click at [176, 245] on div "#1 softheon workable Director of Human Resources JD Choose an option... Pending…" at bounding box center [180, 239] width 341 height 27
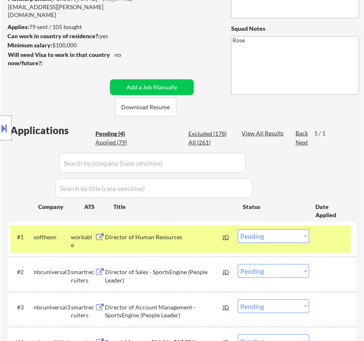
click at [188, 242] on div "Director of Human Resources" at bounding box center [164, 236] width 118 height 15
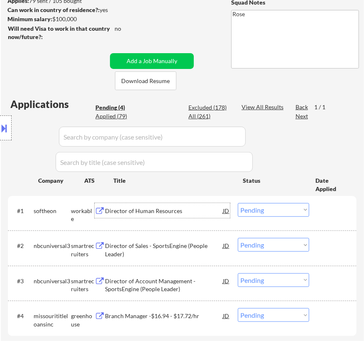
scroll to position [151, 0]
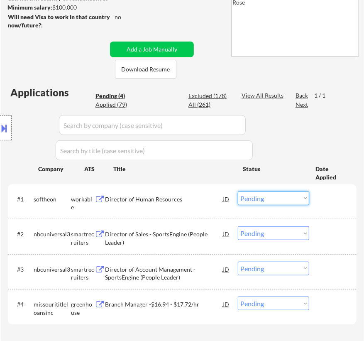
drag, startPoint x: 289, startPoint y: 197, endPoint x: 289, endPoint y: 203, distance: 5.4
click at [289, 198] on select "Choose an option... Pending Applied Excluded (Questions) Excluded (Expired) Exc…" at bounding box center [273, 198] width 71 height 14
click at [238, 191] on select "Choose an option... Pending Applied Excluded (Questions) Excluded (Expired) Exc…" at bounding box center [273, 198] width 71 height 14
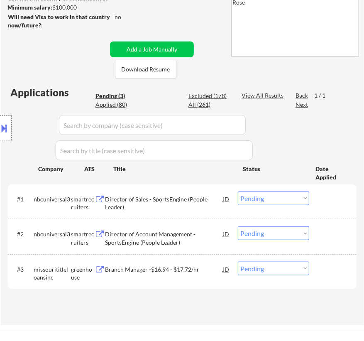
click at [203, 201] on div "Director of Sales - SportsEngine (People Leader)" at bounding box center [164, 203] width 118 height 16
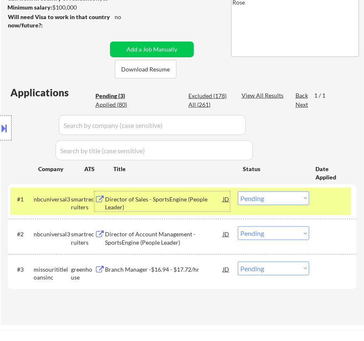
click at [277, 199] on select "Choose an option... Pending Applied Excluded (Questions) Excluded (Expired) Exc…" at bounding box center [273, 198] width 71 height 14
click at [238, 191] on select "Choose an option... Pending Applied Excluded (Questions) Excluded (Expired) Exc…" at bounding box center [273, 198] width 71 height 14
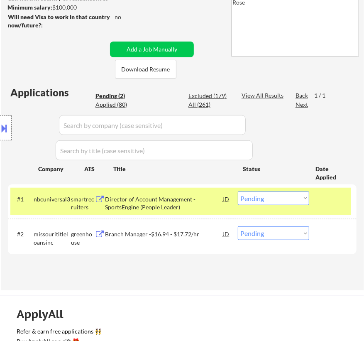
click at [178, 201] on div "Director of Account Management - SportsEngine (People Leader)" at bounding box center [164, 203] width 118 height 16
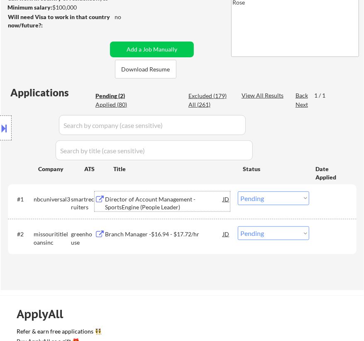
click at [278, 196] on select "Choose an option... Pending Applied Excluded (Questions) Excluded (Expired) Exc…" at bounding box center [273, 198] width 71 height 14
click at [238, 191] on select "Choose an option... Pending Applied Excluded (Questions) Excluded (Expired) Exc…" at bounding box center [273, 198] width 71 height 14
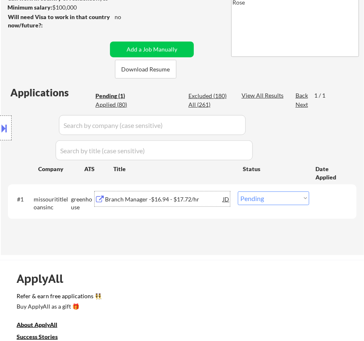
click at [199, 197] on div "Branch Manager -$16.94 - $17.72/hr" at bounding box center [164, 199] width 118 height 8
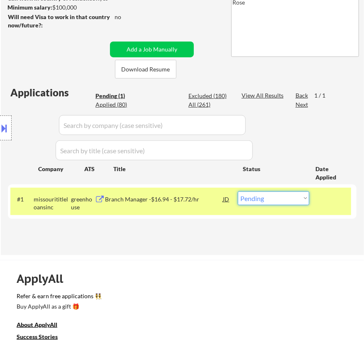
click at [285, 198] on select "Choose an option... Pending Applied Excluded (Questions) Excluded (Expired) Exc…" at bounding box center [273, 198] width 71 height 14
select select ""excluded__bad_match_""
click at [238, 191] on select "Choose an option... Pending Applied Excluded (Questions) Excluded (Expired) Exc…" at bounding box center [273, 198] width 71 height 14
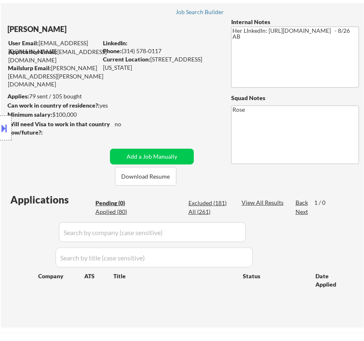
scroll to position [37, 0]
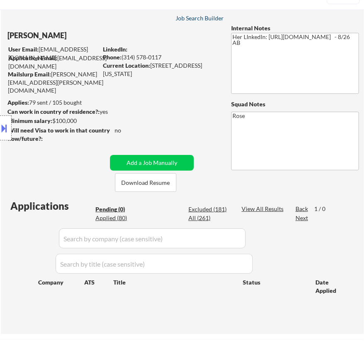
click at [192, 17] on div "Job Search Builder" at bounding box center [200, 18] width 49 height 6
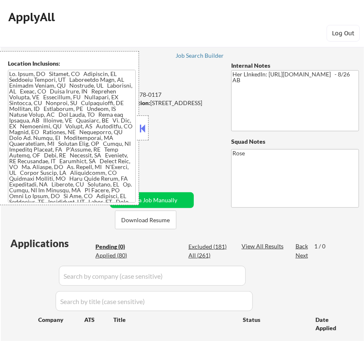
click at [145, 128] on button at bounding box center [142, 128] width 9 height 12
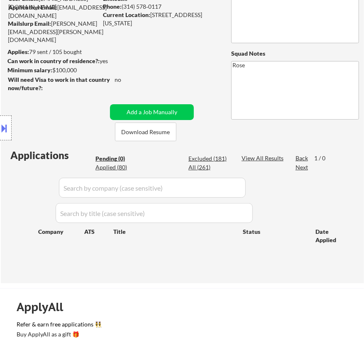
scroll to position [75, 0]
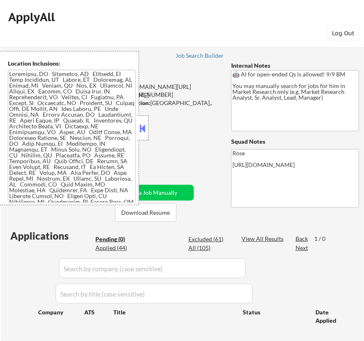
click at [140, 127] on button at bounding box center [142, 128] width 9 height 12
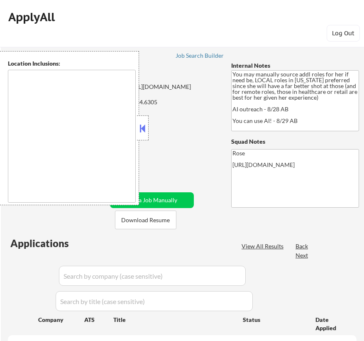
select select ""pending""
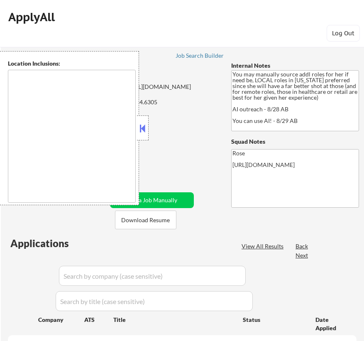
select select ""pending""
type textarea "[GEOGRAPHIC_DATA], [GEOGRAPHIC_DATA] [GEOGRAPHIC_DATA], [GEOGRAPHIC_DATA] [GEOG…"
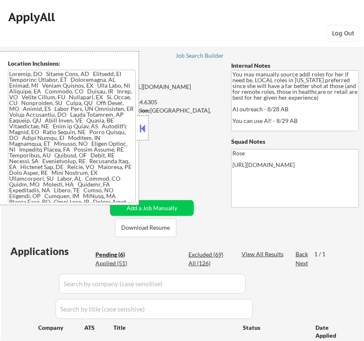
click at [140, 127] on button at bounding box center [142, 128] width 9 height 12
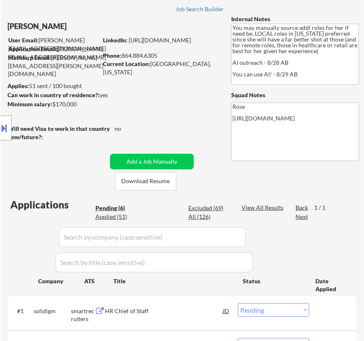
scroll to position [113, 0]
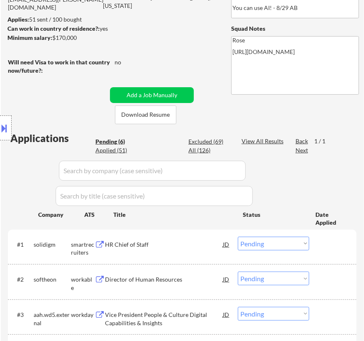
click at [178, 245] on div "HR Chief of Staff" at bounding box center [164, 244] width 118 height 8
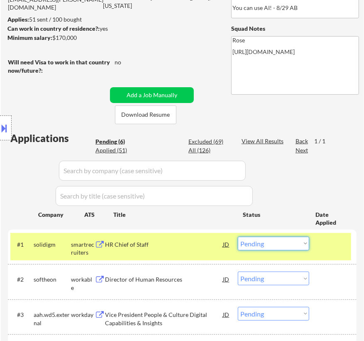
click at [303, 239] on select "Choose an option... Pending Applied Excluded (Questions) Excluded (Expired) Exc…" at bounding box center [273, 244] width 71 height 14
click at [238, 237] on select "Choose an option... Pending Applied Excluded (Questions) Excluded (Expired) Exc…" at bounding box center [273, 244] width 71 height 14
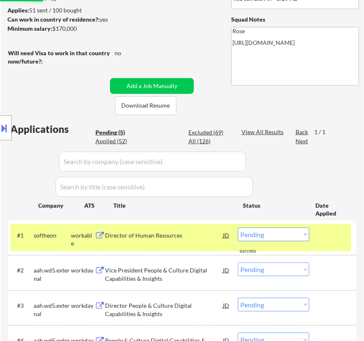
scroll to position [189, 0]
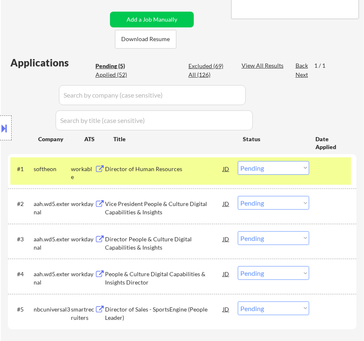
click at [190, 170] on div "Director of Human Resources" at bounding box center [164, 169] width 118 height 8
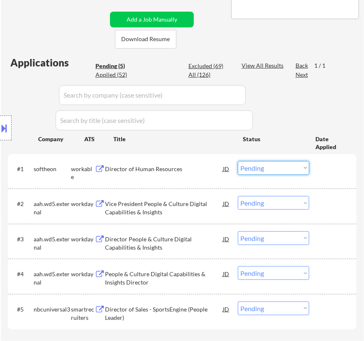
click at [260, 167] on select "Choose an option... Pending Applied Excluded (Questions) Excluded (Expired) Exc…" at bounding box center [273, 168] width 71 height 14
click at [238, 161] on select "Choose an option... Pending Applied Excluded (Questions) Excluded (Expired) Exc…" at bounding box center [273, 168] width 71 height 14
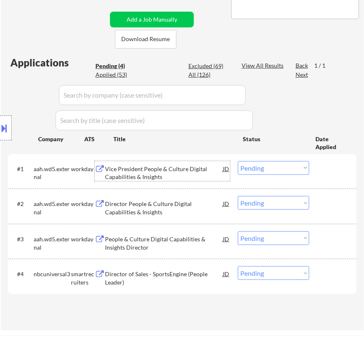
click at [199, 174] on div "Vice President People & Culture Digital Capabilities & Insights" at bounding box center [164, 173] width 118 height 16
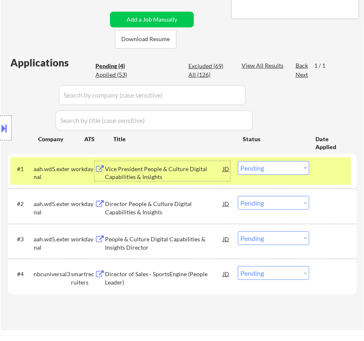
click at [255, 163] on select "Choose an option... Pending Applied Excluded (Questions) Excluded (Expired) Exc…" at bounding box center [273, 168] width 71 height 14
click at [238, 161] on select "Choose an option... Pending Applied Excluded (Questions) Excluded (Expired) Exc…" at bounding box center [273, 168] width 71 height 14
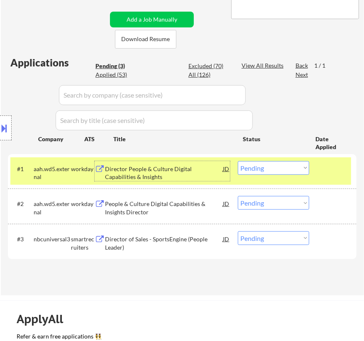
click at [170, 169] on div "Director People & Culture Digital Capabilities & Insights" at bounding box center [164, 173] width 118 height 16
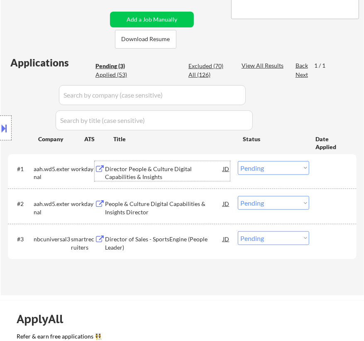
click at [272, 169] on select "Choose an option... Pending Applied Excluded (Questions) Excluded (Expired) Exc…" at bounding box center [273, 168] width 71 height 14
click at [238, 161] on select "Choose an option... Pending Applied Excluded (Questions) Excluded (Expired) Exc…" at bounding box center [273, 168] width 71 height 14
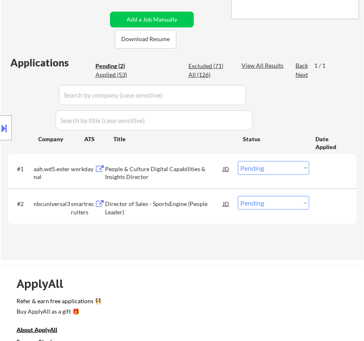
click at [178, 175] on div "People & Culture Digital Capabilities & Insights Director" at bounding box center [164, 173] width 118 height 16
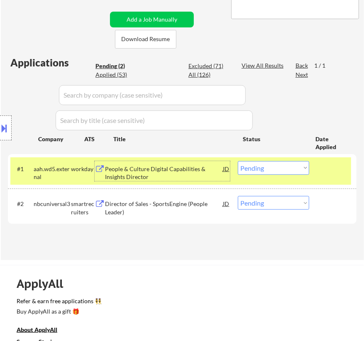
click at [274, 167] on select "Choose an option... Pending Applied Excluded (Questions) Excluded (Expired) Exc…" at bounding box center [273, 168] width 71 height 14
click at [238, 161] on select "Choose an option... Pending Applied Excluded (Questions) Excluded (Expired) Exc…" at bounding box center [273, 168] width 71 height 14
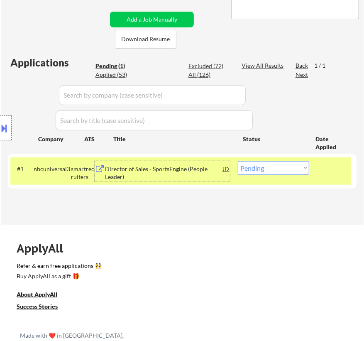
click at [209, 174] on div "Director of Sales - SportsEngine (People Leader)" at bounding box center [164, 173] width 118 height 16
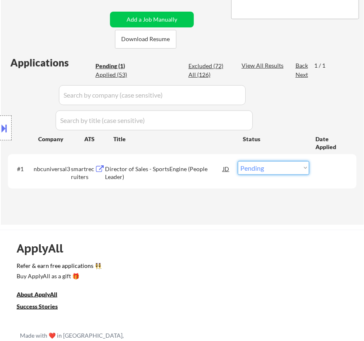
click at [275, 169] on select "Choose an option... Pending Applied Excluded (Questions) Excluded (Expired) Exc…" at bounding box center [273, 168] width 71 height 14
select select ""excluded__expired_""
click at [238, 161] on select "Choose an option... Pending Applied Excluded (Questions) Excluded (Expired) Exc…" at bounding box center [273, 168] width 71 height 14
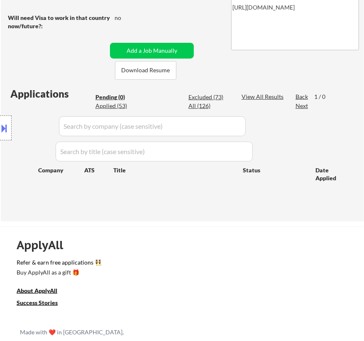
scroll to position [113, 0]
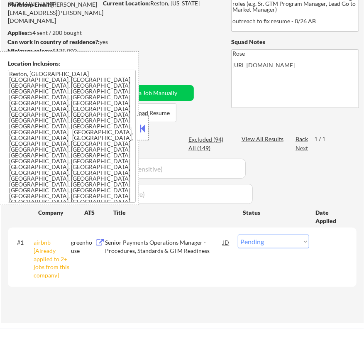
scroll to position [113, 0]
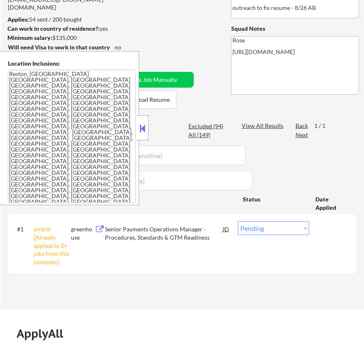
click at [145, 125] on button at bounding box center [142, 128] width 9 height 12
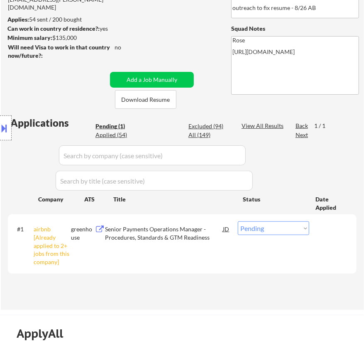
click at [262, 231] on select "Choose an option... Pending Applied Excluded (Questions) Excluded (Expired) Exc…" at bounding box center [273, 228] width 71 height 14
select select ""excluded__other_""
click at [238, 221] on select "Choose an option... Pending Applied Excluded (Questions) Excluded (Expired) Exc…" at bounding box center [273, 228] width 71 height 14
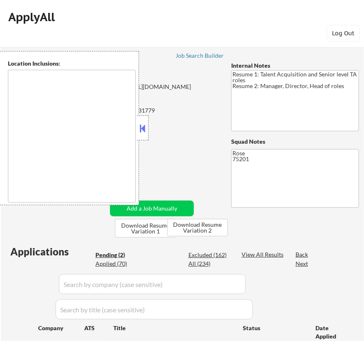
type textarea "[GEOGRAPHIC_DATA], [GEOGRAPHIC_DATA] [GEOGRAPHIC_DATA], [GEOGRAPHIC_DATA] [GEOG…"
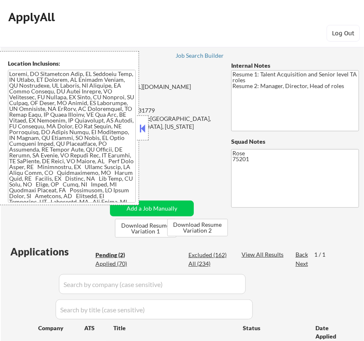
select select ""pending""
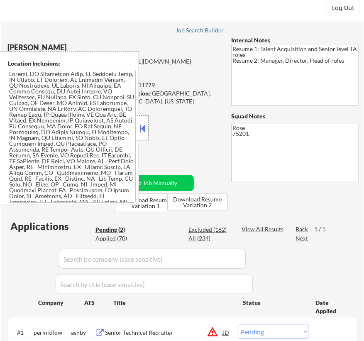
scroll to position [37, 0]
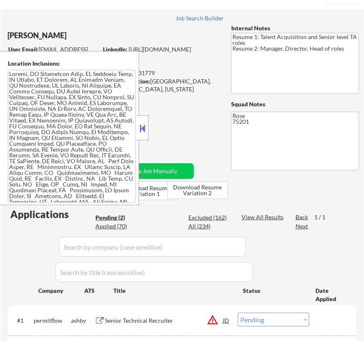
click at [145, 125] on button at bounding box center [142, 128] width 9 height 12
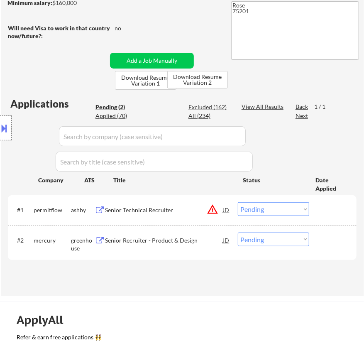
scroll to position [151, 0]
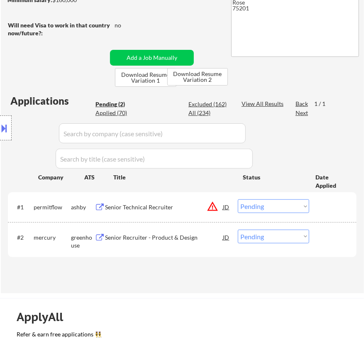
click at [172, 209] on div "Senior Technical Recruiter" at bounding box center [164, 207] width 118 height 8
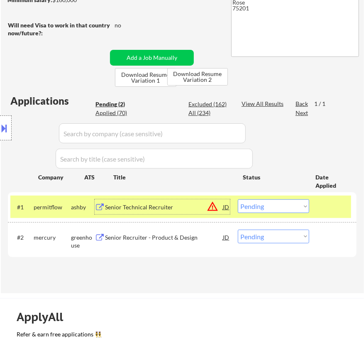
click at [294, 206] on select "Choose an option... Pending Applied Excluded (Questions) Excluded (Expired) Exc…" at bounding box center [273, 206] width 71 height 14
click at [238, 199] on select "Choose an option... Pending Applied Excluded (Questions) Excluded (Expired) Exc…" at bounding box center [273, 206] width 71 height 14
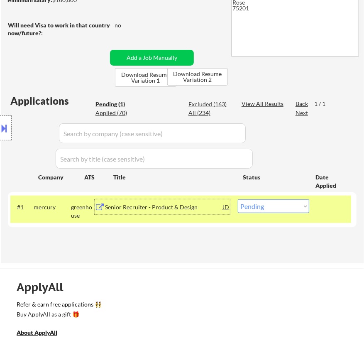
click at [196, 203] on div "Senior Recruiter - Product & Design" at bounding box center [164, 207] width 118 height 8
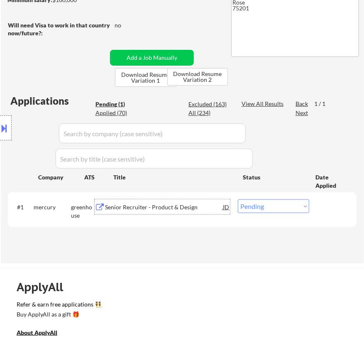
drag, startPoint x: 271, startPoint y: 206, endPoint x: 270, endPoint y: 210, distance: 4.7
click at [271, 206] on select "Choose an option... Pending Applied Excluded (Questions) Excluded (Expired) Exc…" at bounding box center [273, 206] width 71 height 14
select select ""applied""
click at [238, 199] on select "Choose an option... Pending Applied Excluded (Questions) Excluded (Expired) Exc…" at bounding box center [273, 206] width 71 height 14
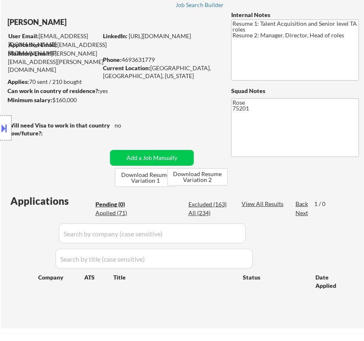
scroll to position [37, 0]
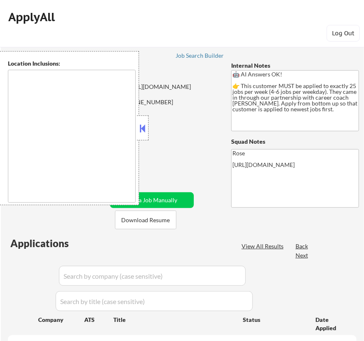
type textarea "Etobicoke, ON Scarborough, ON North York, ON Mississauga, ON Markham, ON Vaugha…"
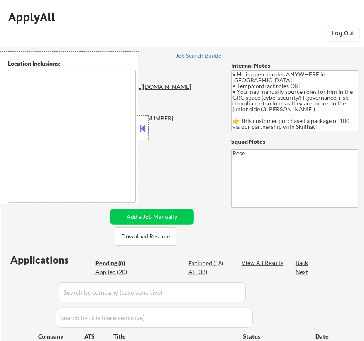
type textarea "country: [GEOGRAPHIC_DATA]"
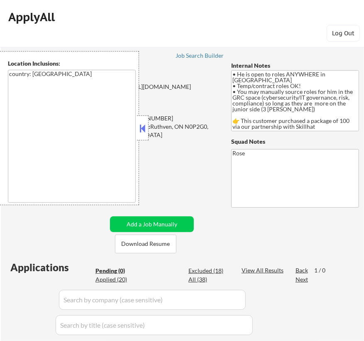
click at [144, 128] on button at bounding box center [142, 128] width 9 height 12
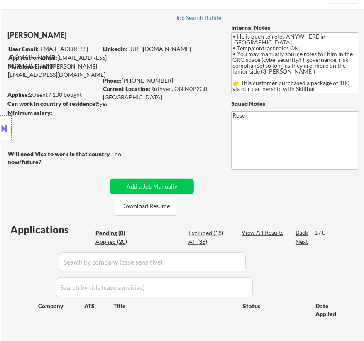
scroll to position [37, 0]
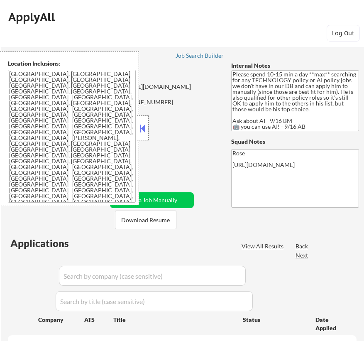
select select ""pending""
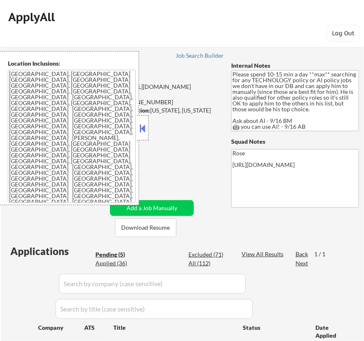
click at [145, 127] on button at bounding box center [142, 128] width 9 height 12
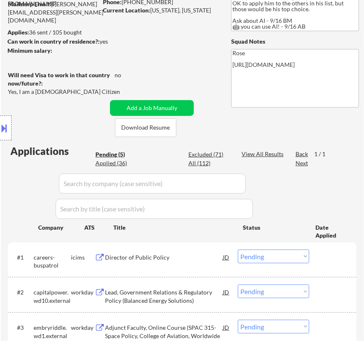
scroll to position [151, 0]
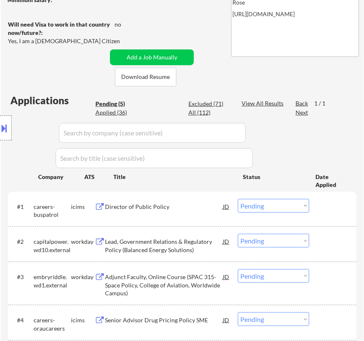
click at [186, 208] on div "Director of Public Policy" at bounding box center [164, 207] width 118 height 8
